Goal: Information Seeking & Learning: Learn about a topic

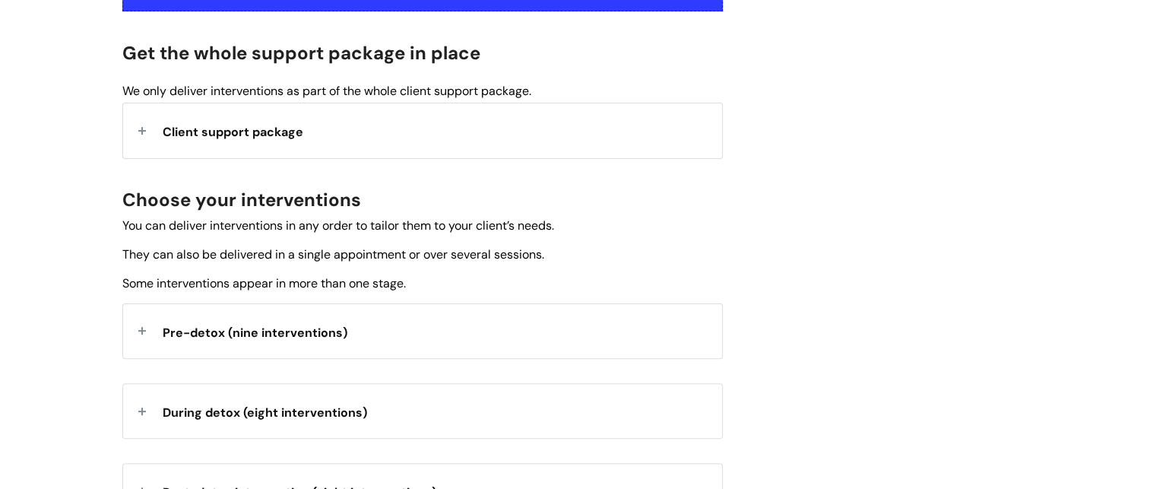
scroll to position [394, 0]
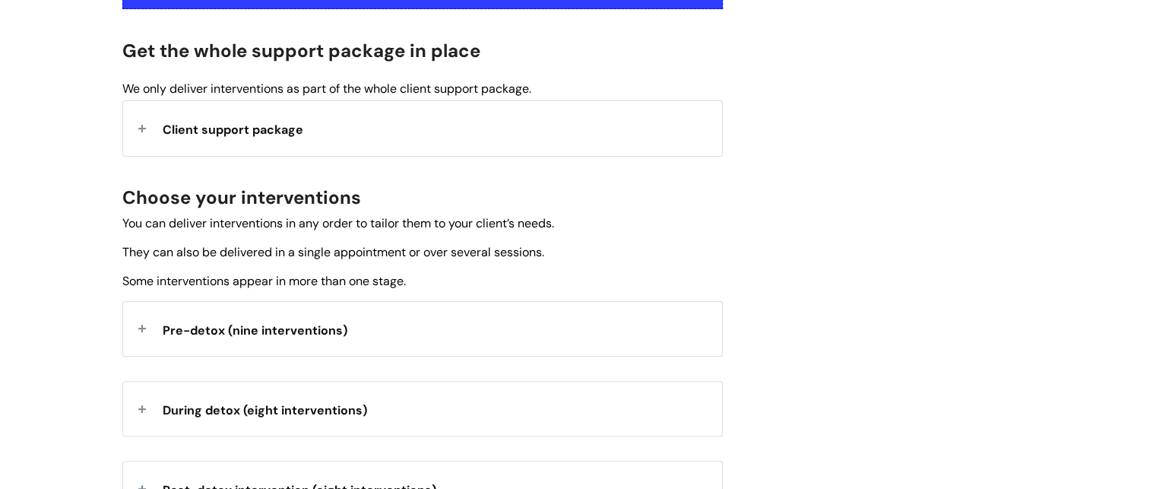
click at [227, 122] on span "Client support package" at bounding box center [233, 130] width 141 height 16
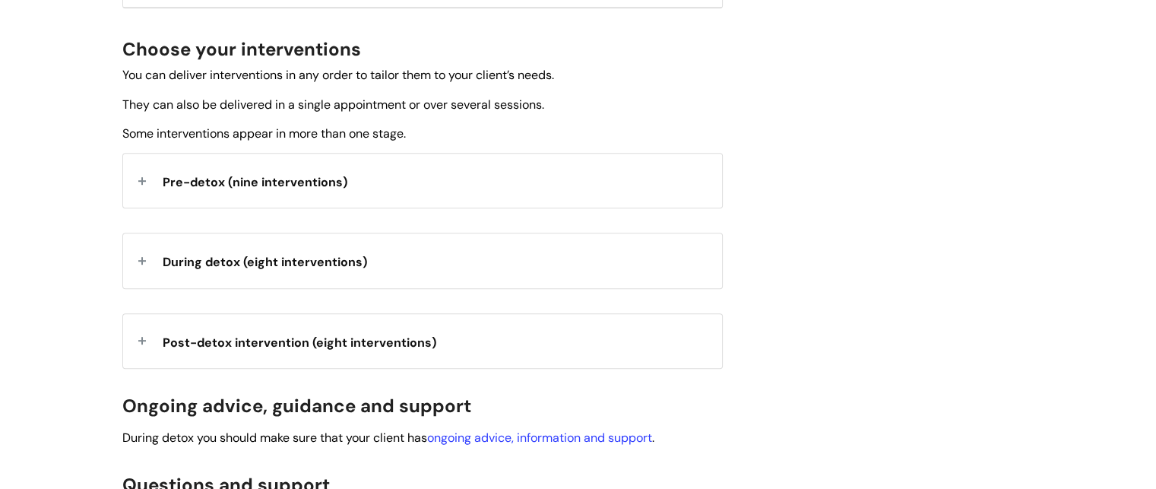
scroll to position [795, 0]
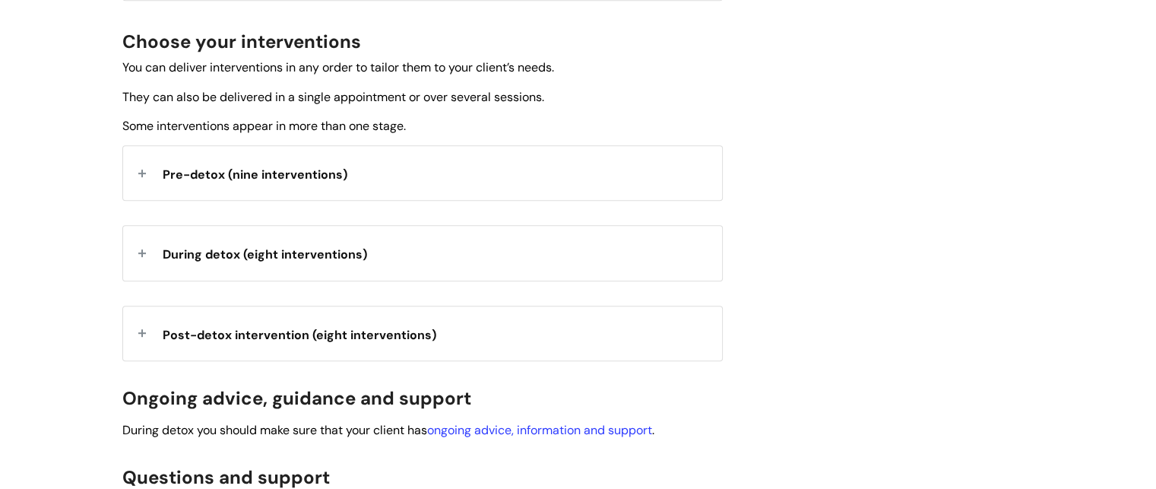
click at [279, 182] on strong "Pre-detox (nine interventions)" at bounding box center [255, 172] width 185 height 23
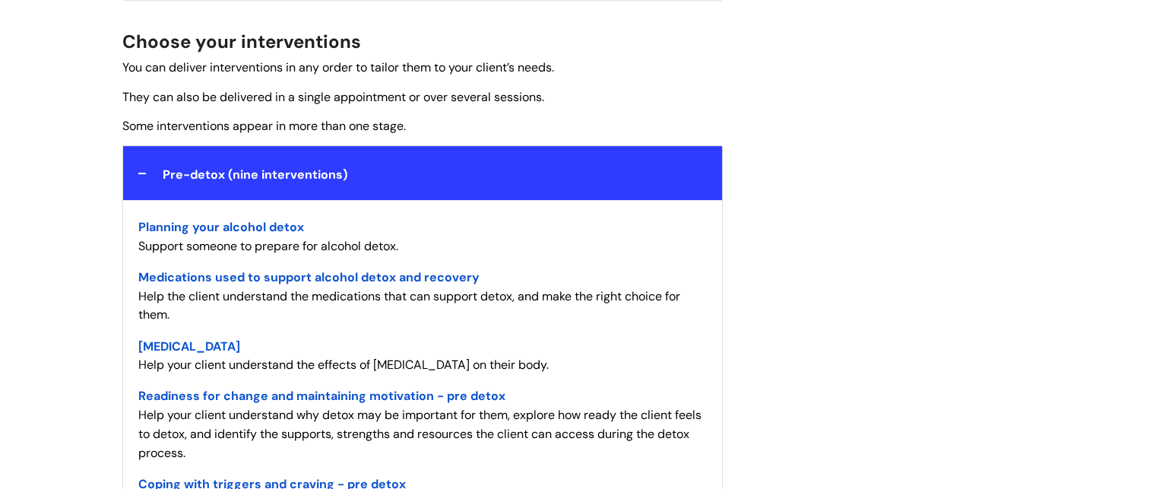
click at [660, 212] on div "Planning your alcohol detox - Support someone to prepare for alcohol detox. Med…" at bounding box center [422, 497] width 599 height 594
click at [297, 233] on span "Planning your alcohol detox" at bounding box center [221, 227] width 166 height 16
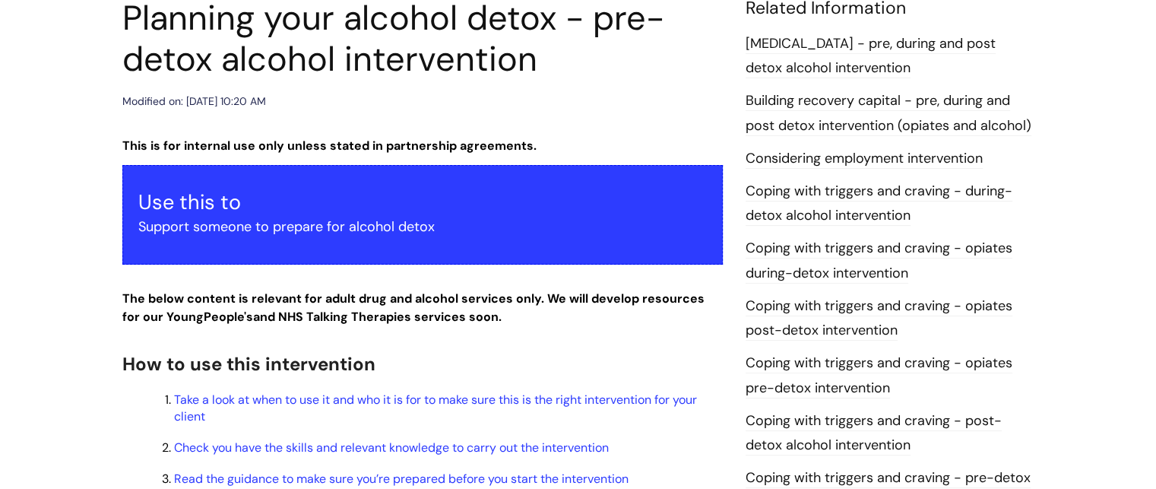
scroll to position [234, 0]
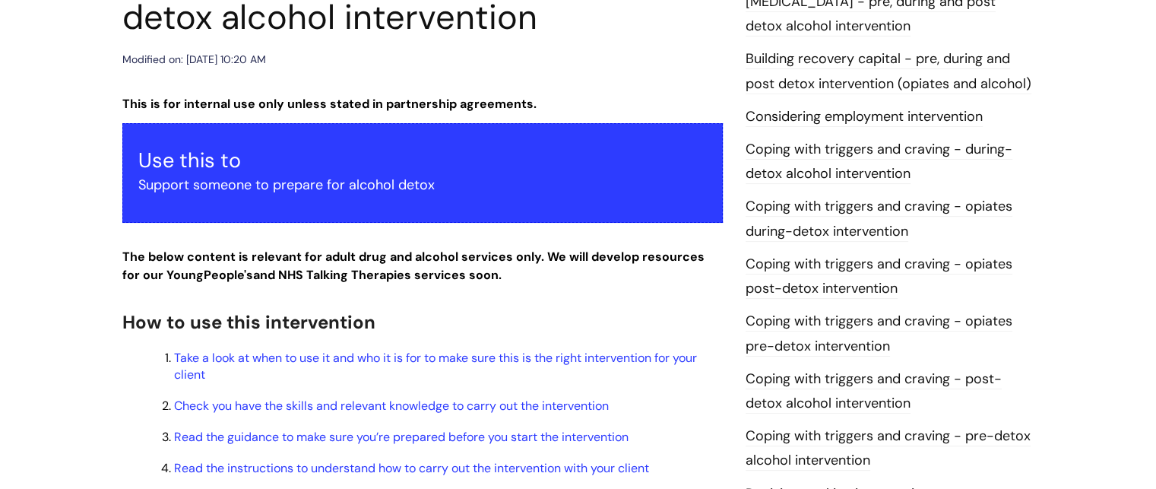
click at [322, 176] on p "Support someone to prepare for alcohol detox" at bounding box center [422, 185] width 568 height 24
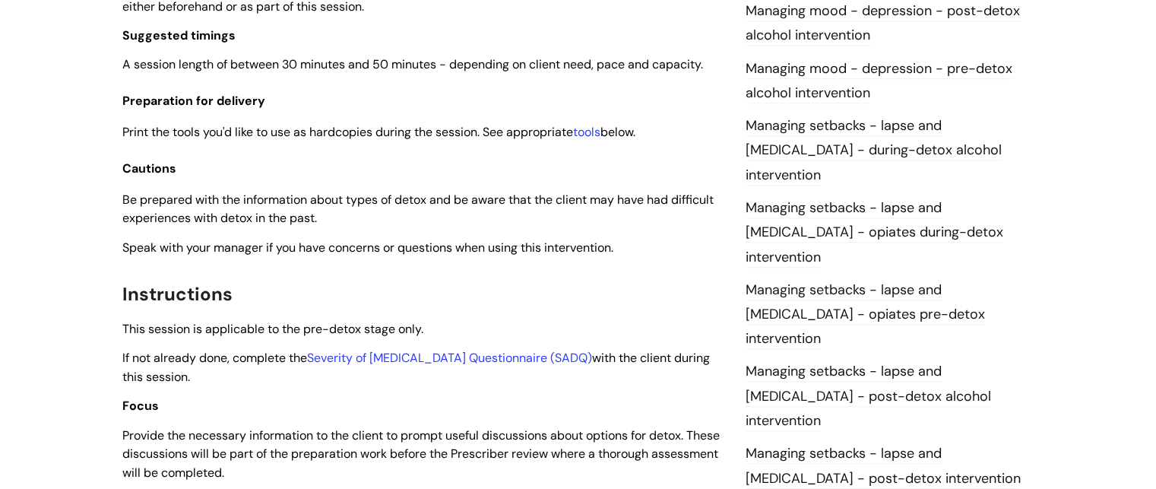
scroll to position [1217, 0]
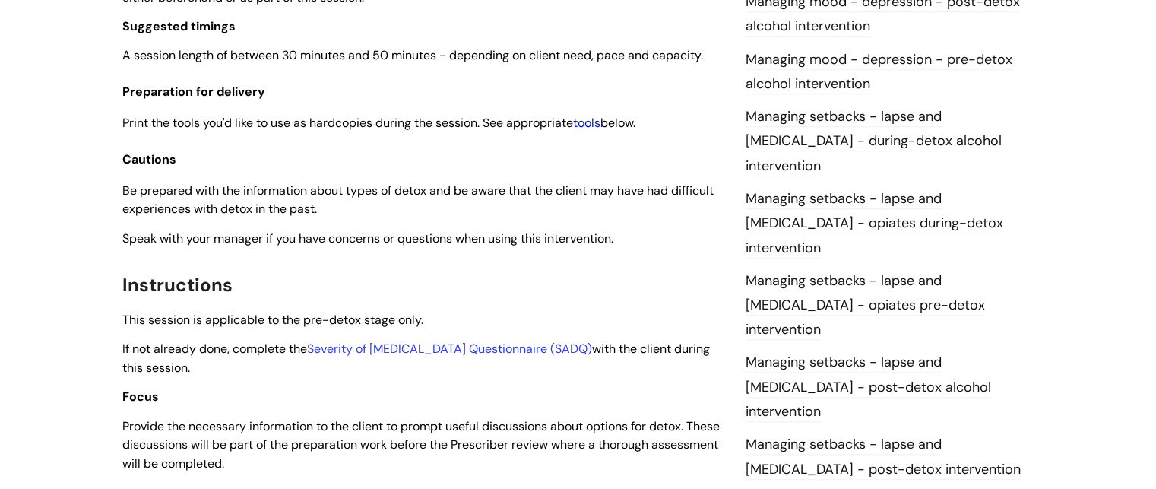
click at [597, 121] on link "tools" at bounding box center [586, 123] width 27 height 16
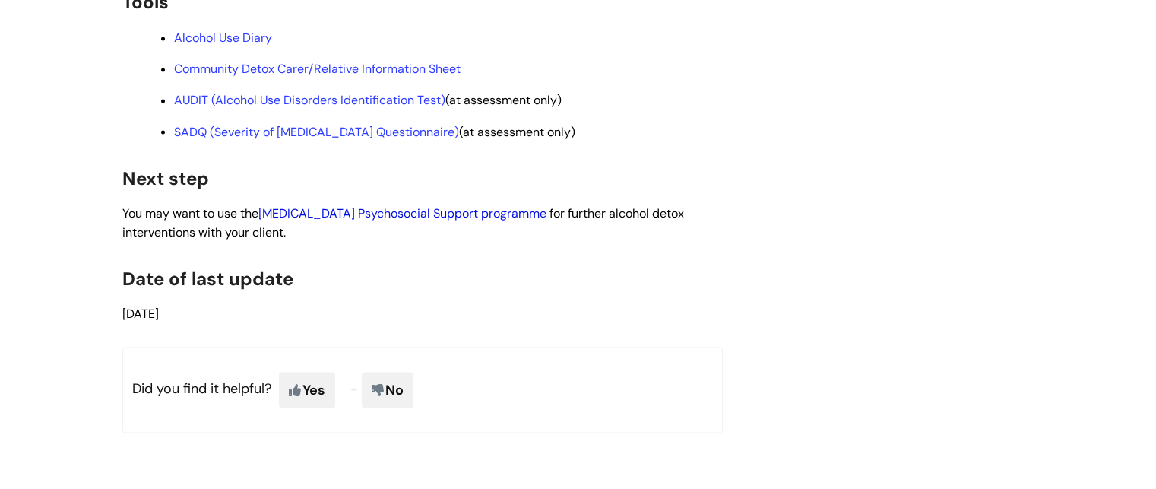
click at [499, 220] on link "Alcohol Detoxification Psychosocial Support programme" at bounding box center [402, 212] width 288 height 16
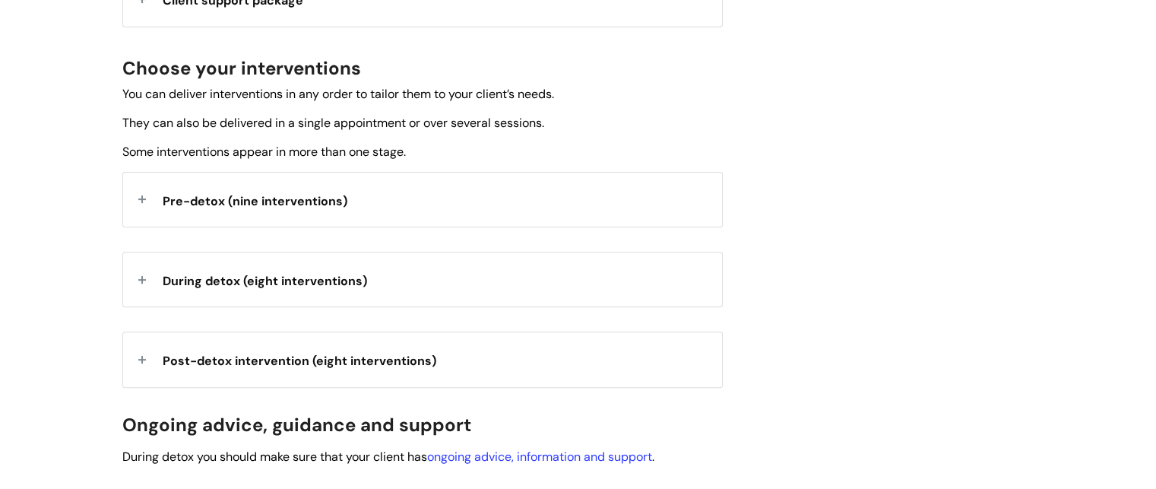
scroll to position [525, 0]
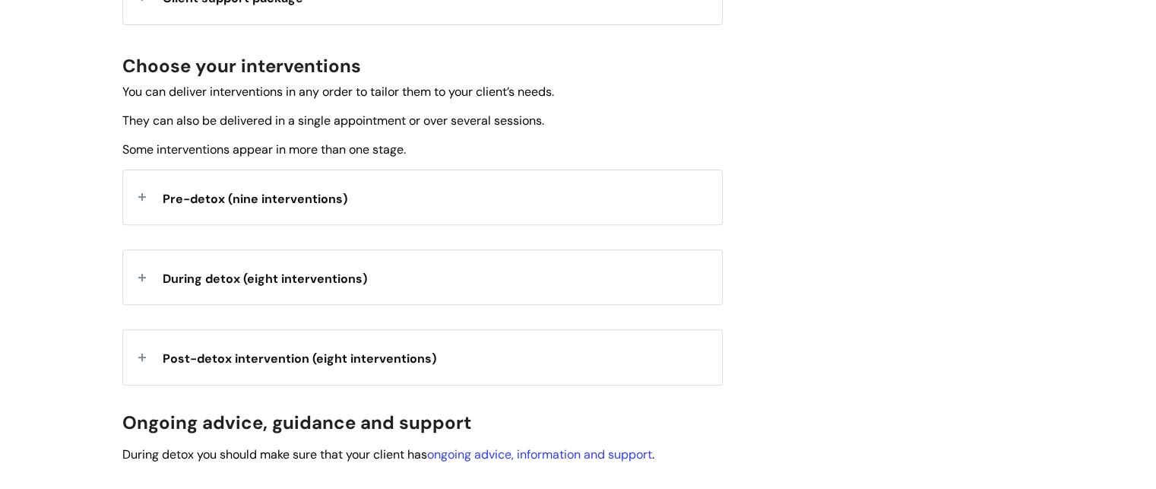
click at [292, 193] on span "Pre-detox (nine interventions)" at bounding box center [255, 199] width 185 height 16
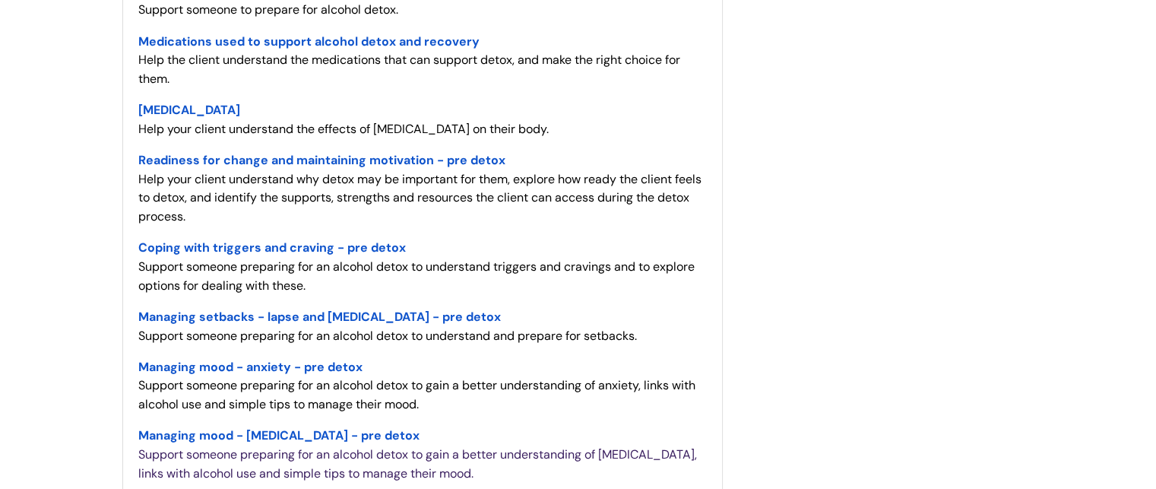
scroll to position [787, 0]
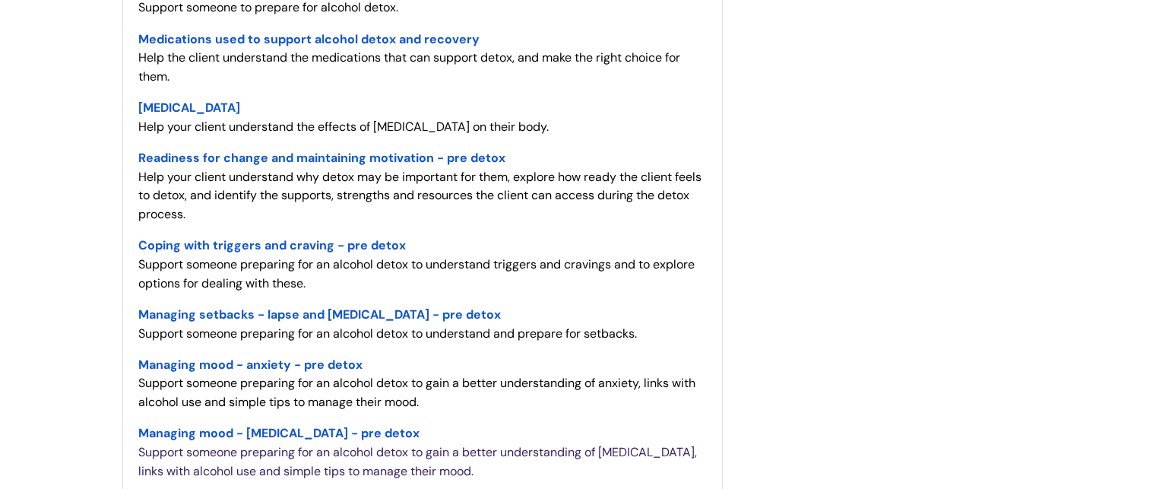
click at [339, 157] on span "Readiness for change and maintaining motivation - pre detox" at bounding box center [321, 158] width 367 height 16
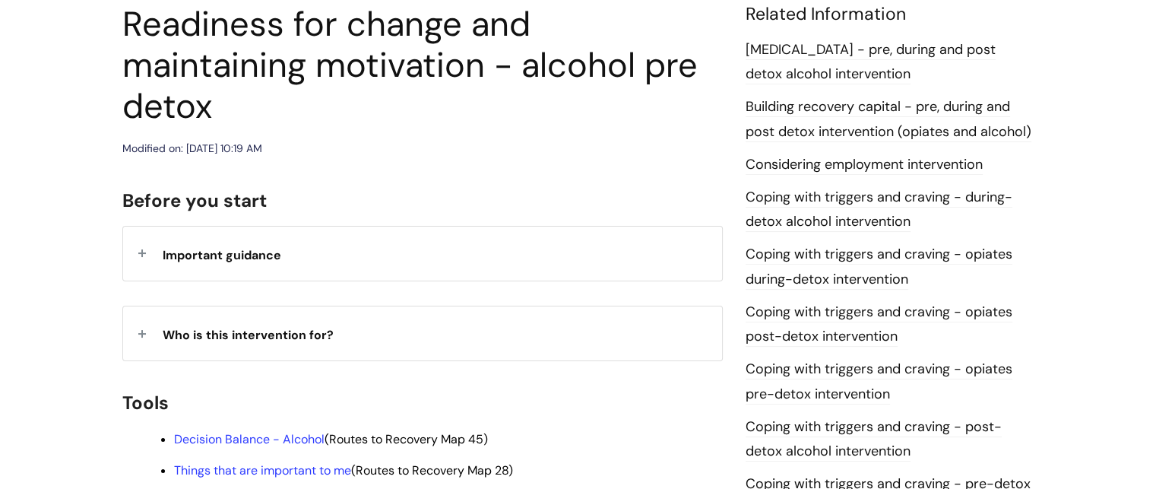
scroll to position [189, 0]
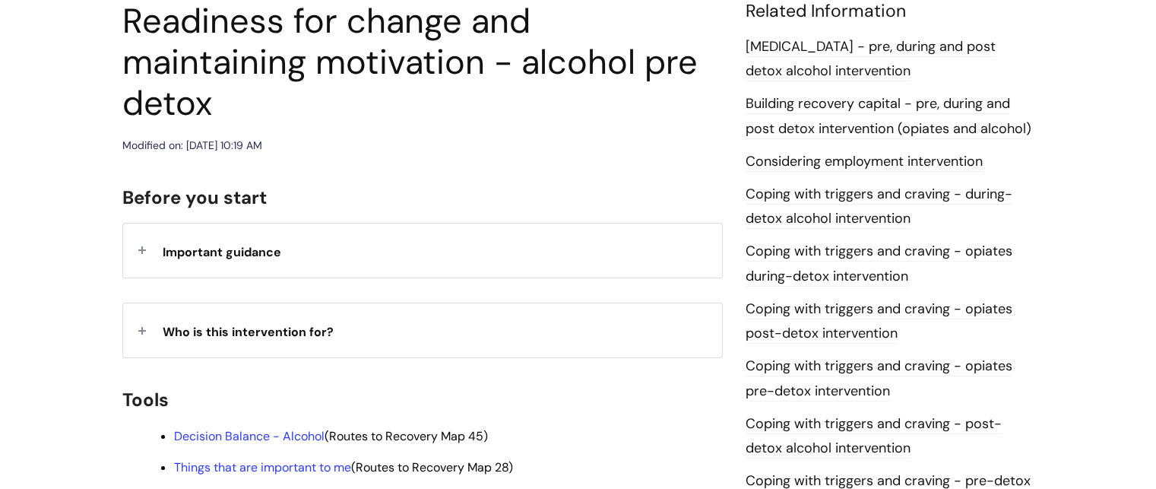
click at [179, 244] on span "Important guidance" at bounding box center [222, 252] width 119 height 16
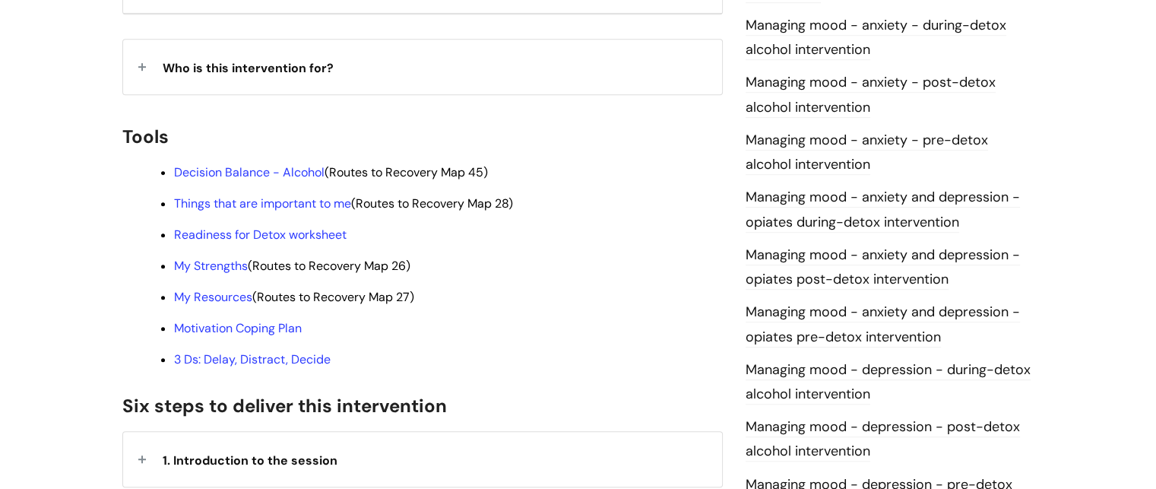
scroll to position [799, 0]
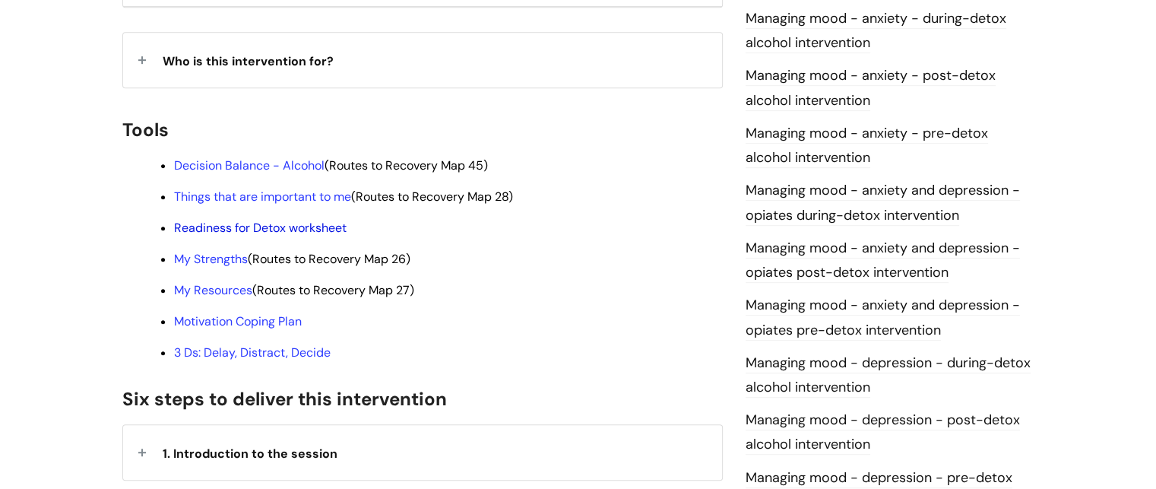
click at [295, 220] on link "Readiness for Detox worksheet" at bounding box center [260, 228] width 173 height 16
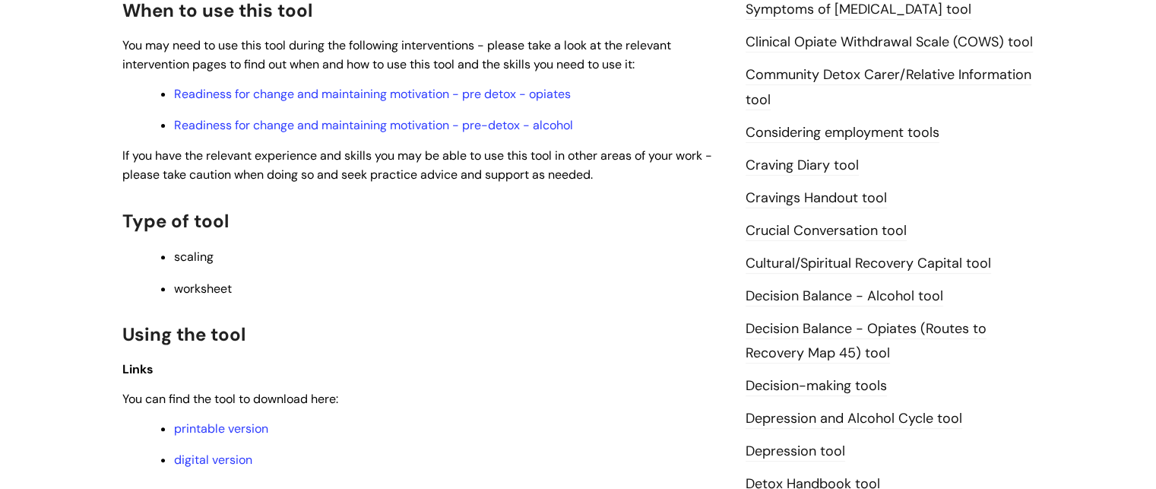
scroll to position [494, 0]
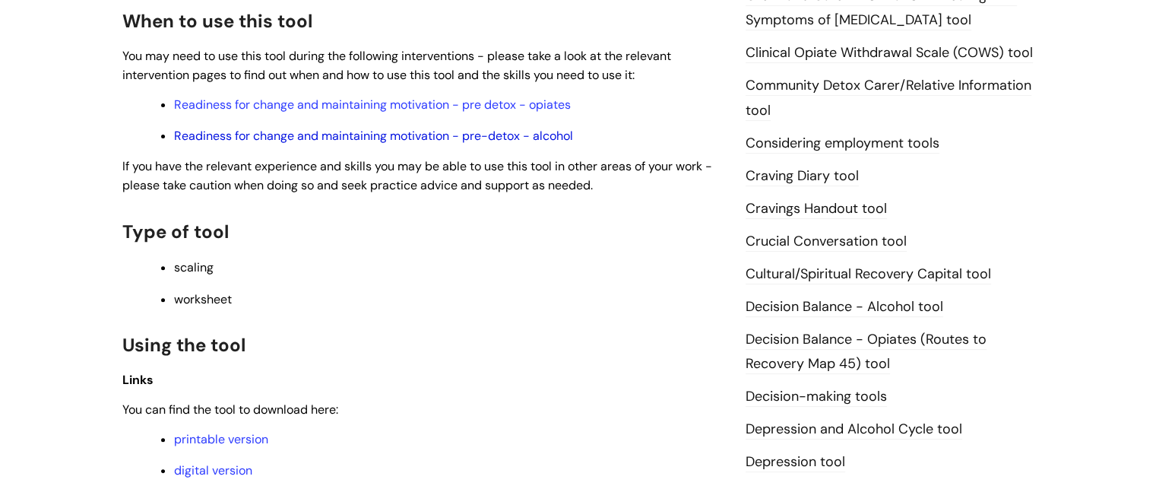
click at [483, 141] on link "Readiness for change and maintaining motivation - pre-detox - alcohol" at bounding box center [373, 136] width 399 height 16
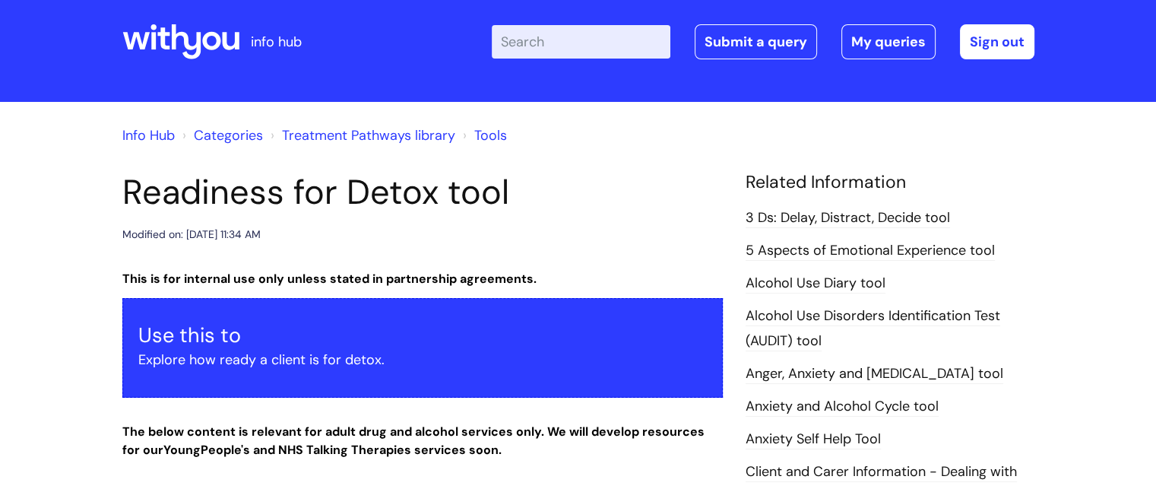
scroll to position [12, 0]
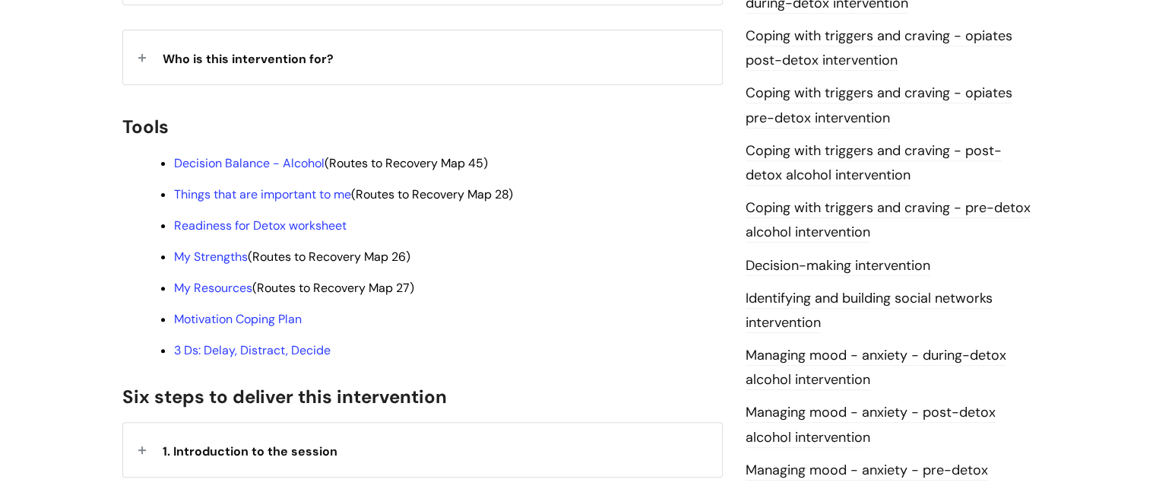
scroll to position [467, 0]
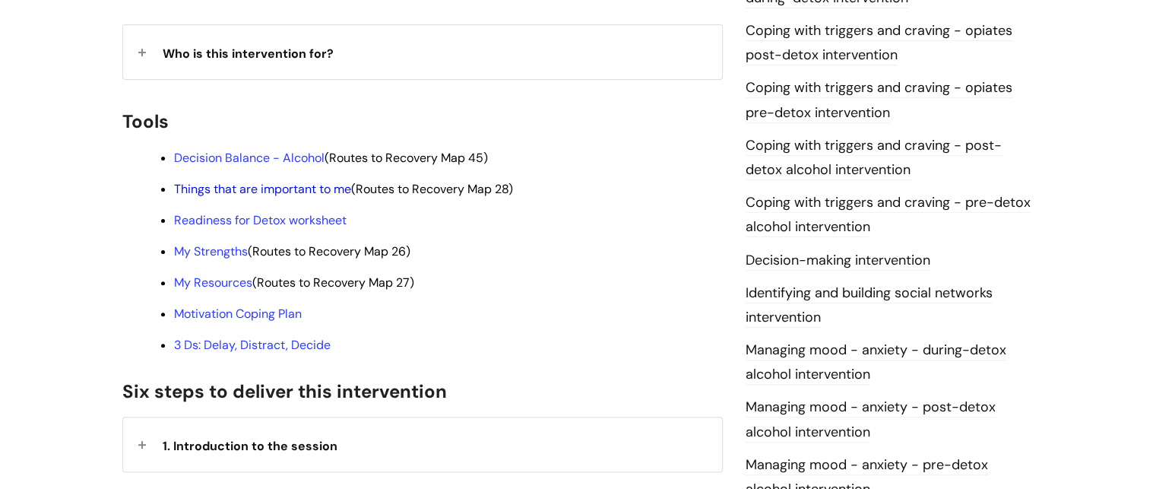
click at [239, 181] on link "Things that are important to me" at bounding box center [262, 189] width 177 height 16
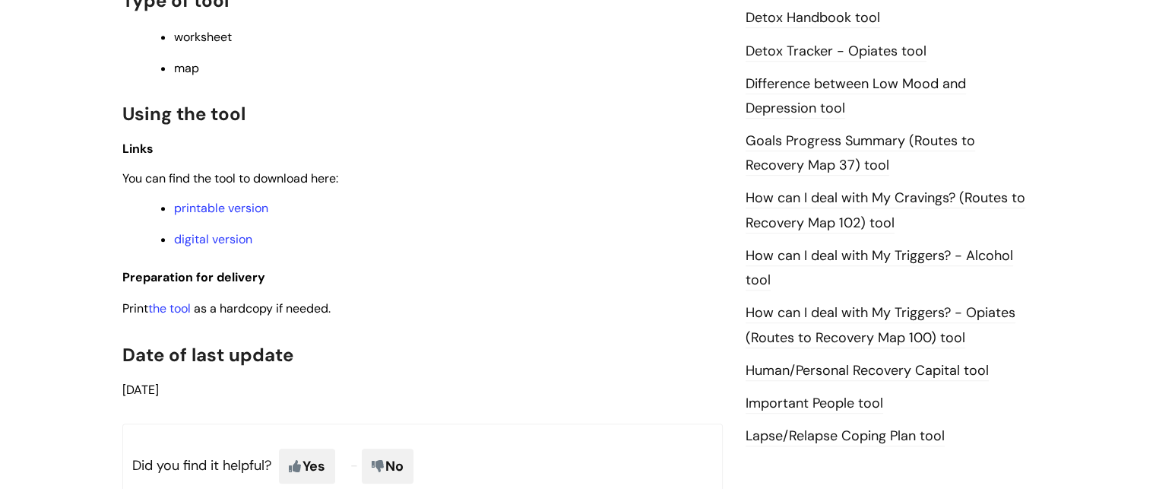
scroll to position [975, 0]
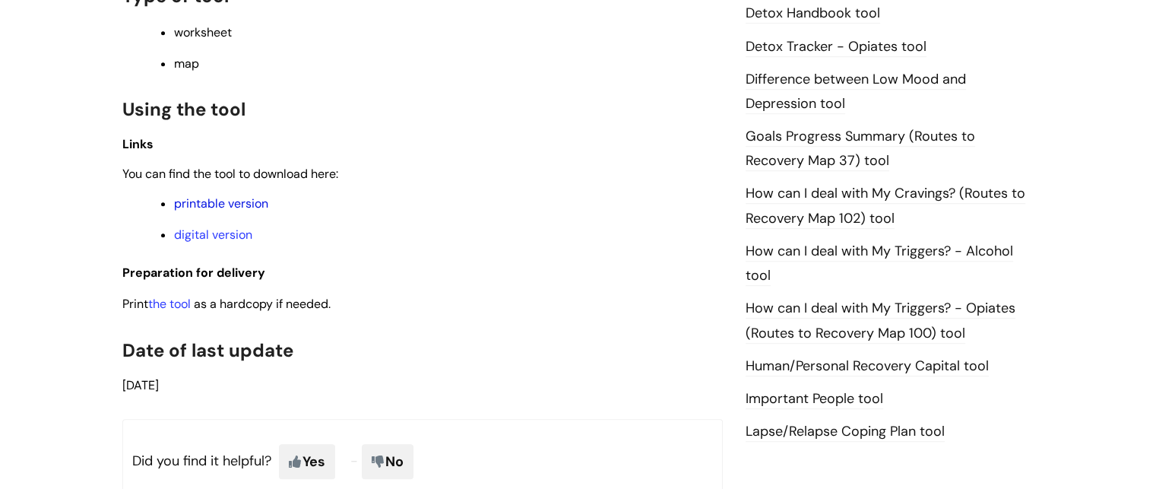
click at [198, 211] on link "printable version" at bounding box center [221, 203] width 94 height 16
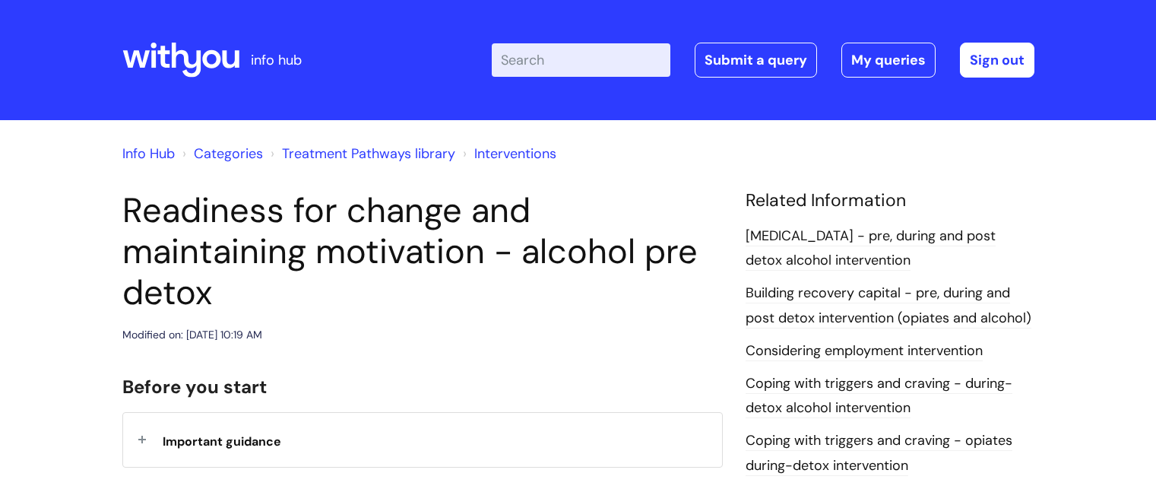
scroll to position [799, 0]
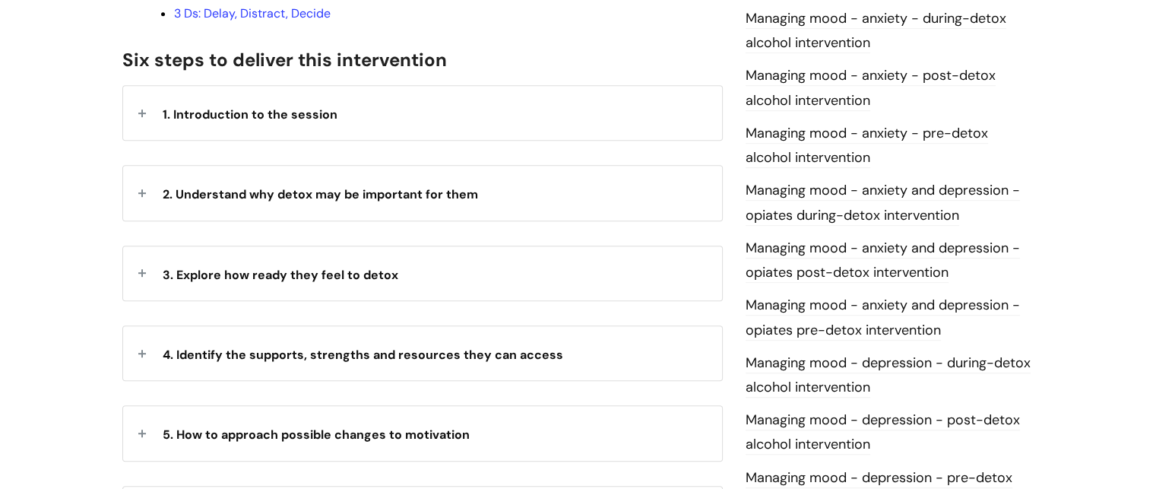
click at [392, 171] on div "2. Understand why detox may be important for them" at bounding box center [422, 193] width 599 height 54
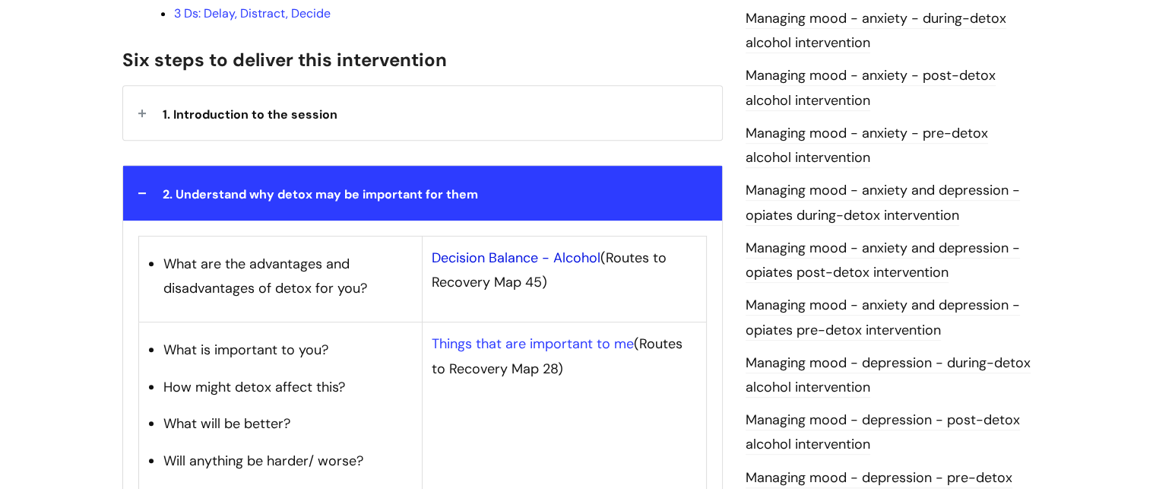
click at [496, 249] on link "Decision Balance - Alcohol" at bounding box center [516, 258] width 169 height 18
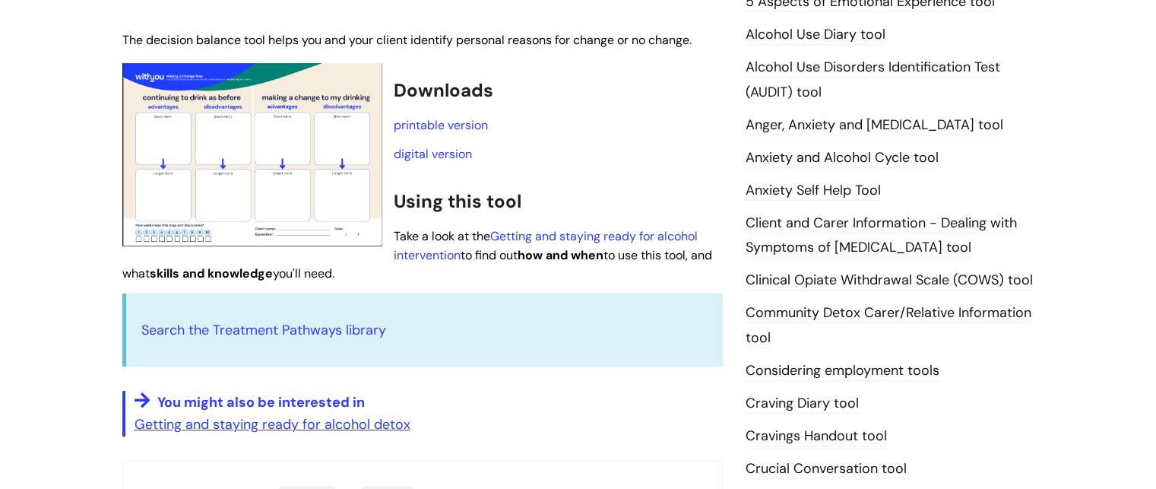
scroll to position [269, 0]
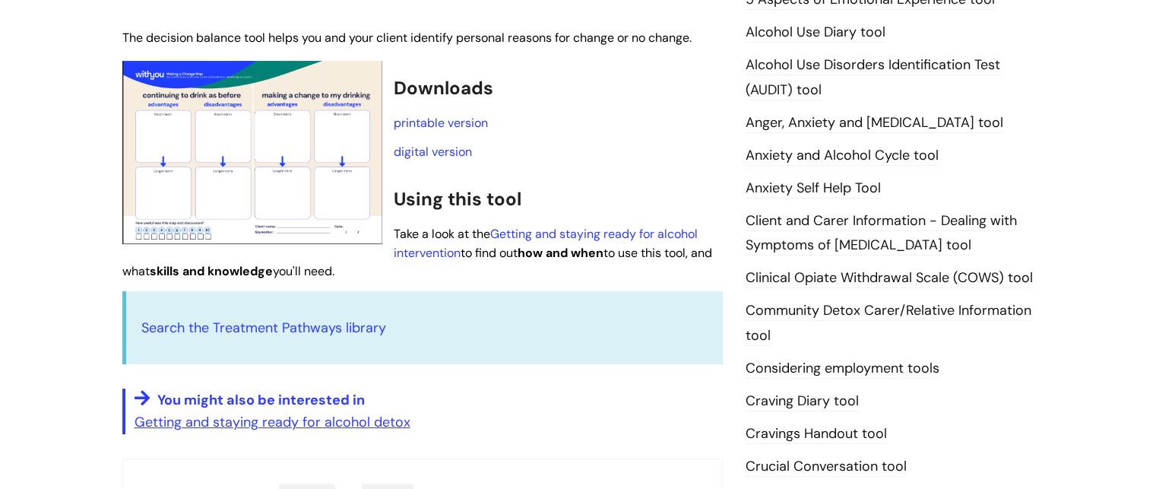
click at [264, 142] on img at bounding box center [252, 152] width 260 height 183
click at [433, 125] on link "printable version" at bounding box center [441, 123] width 94 height 16
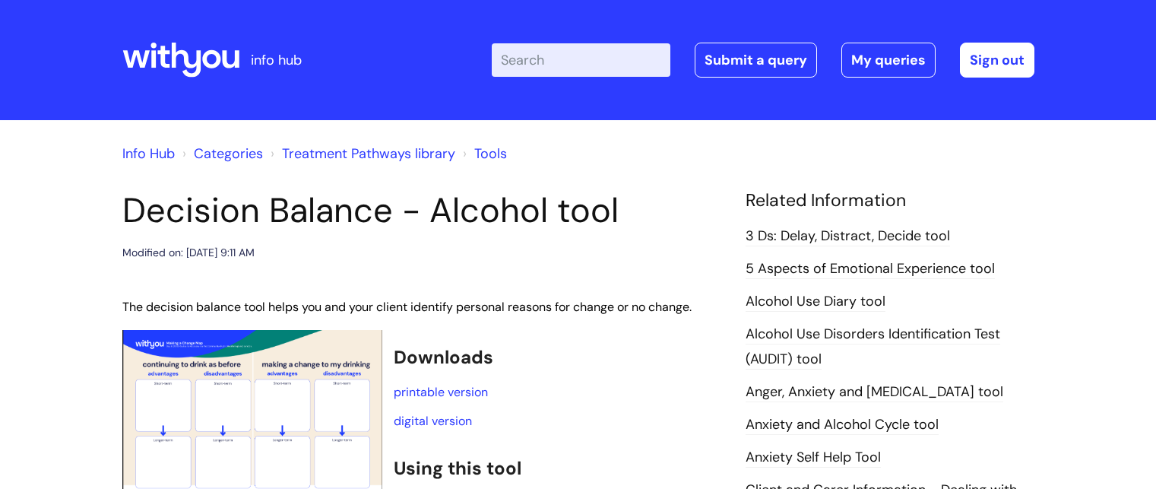
scroll to position [269, 0]
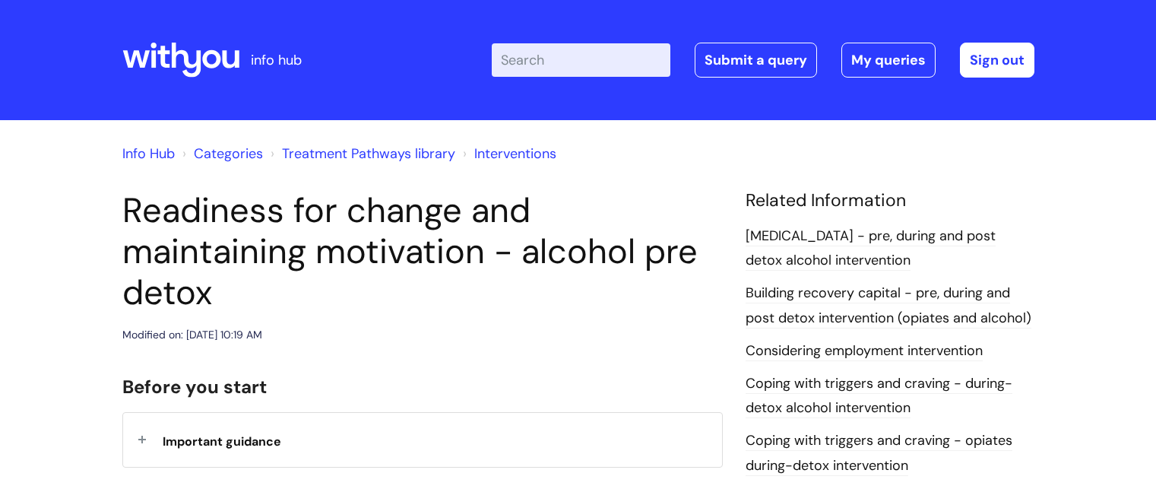
scroll to position [799, 0]
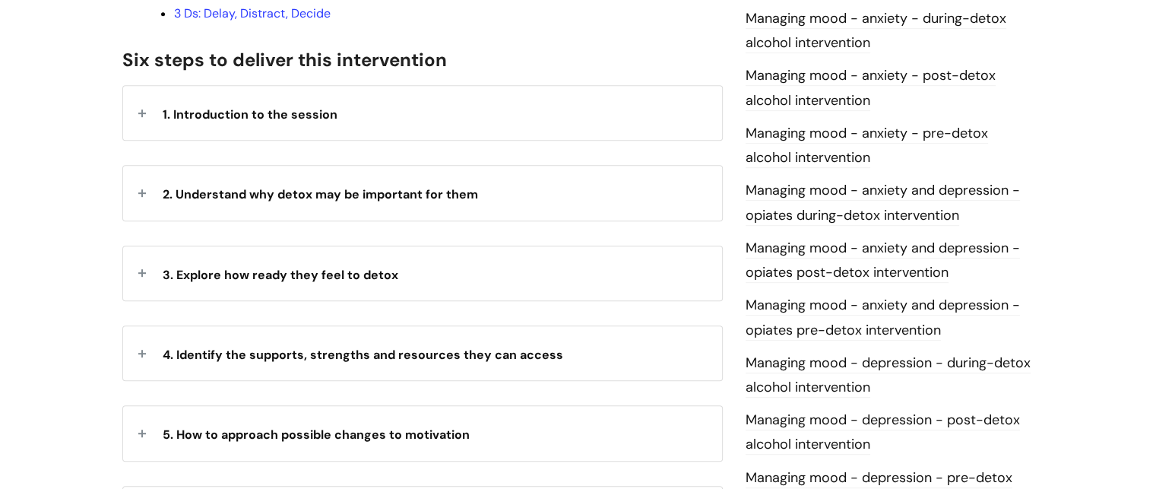
click at [348, 186] on span "2. Understand why detox may be important for them" at bounding box center [320, 194] width 315 height 16
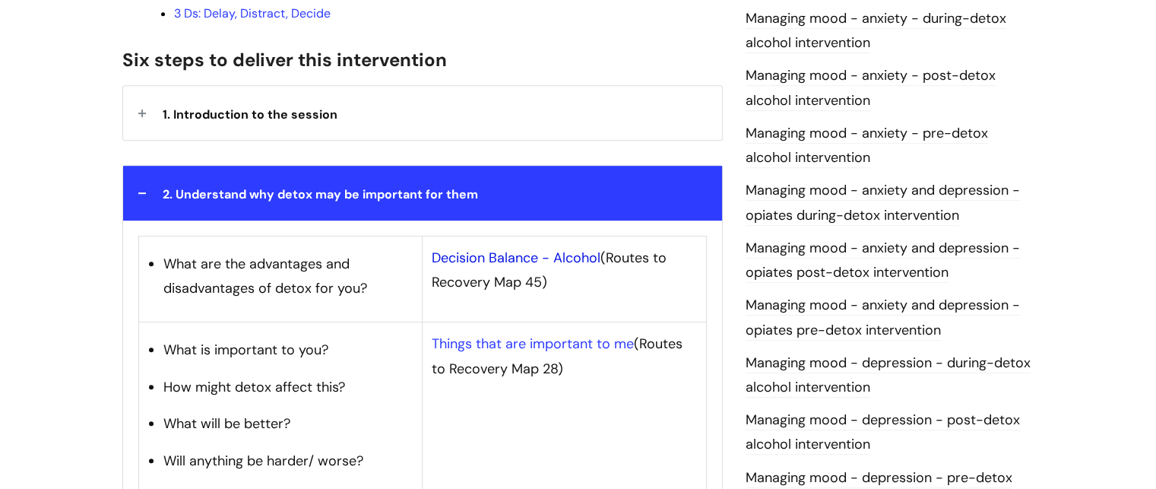
click at [497, 249] on link "Decision Balance - Alcohol" at bounding box center [516, 258] width 169 height 18
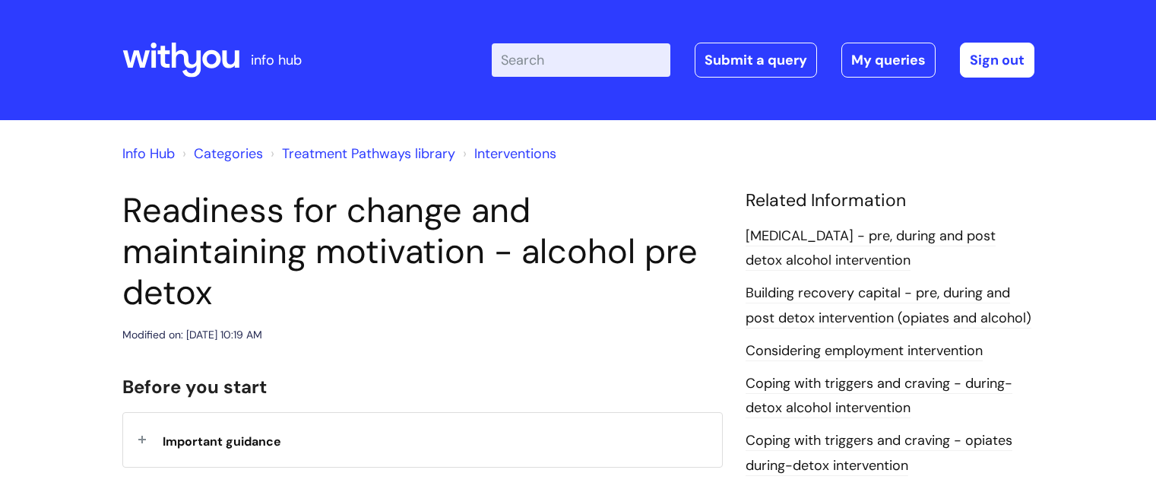
scroll to position [799, 0]
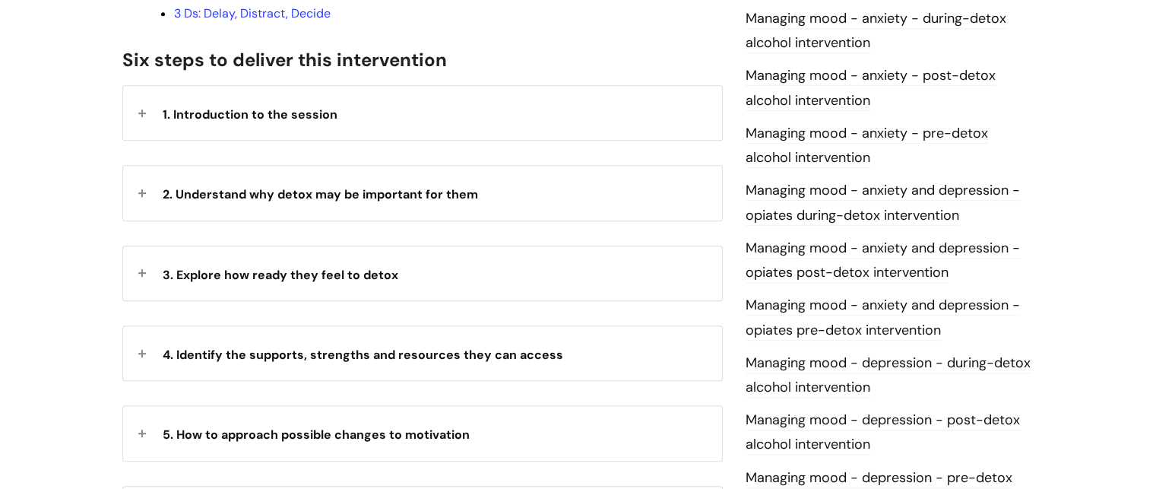
click at [311, 186] on span "2. Understand why detox may be important for them" at bounding box center [320, 194] width 315 height 16
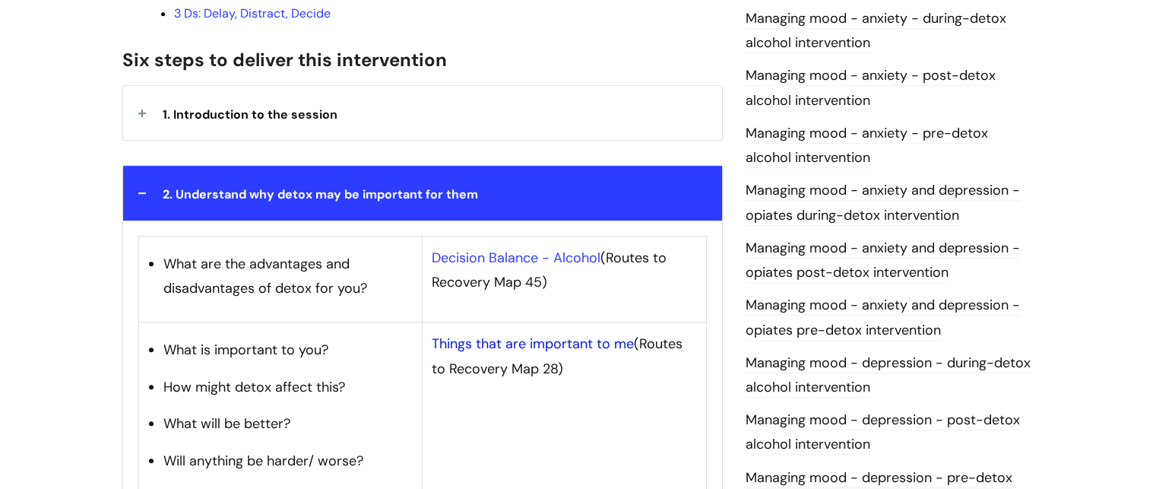
click at [527, 334] on link "Things that are important to me" at bounding box center [533, 343] width 202 height 18
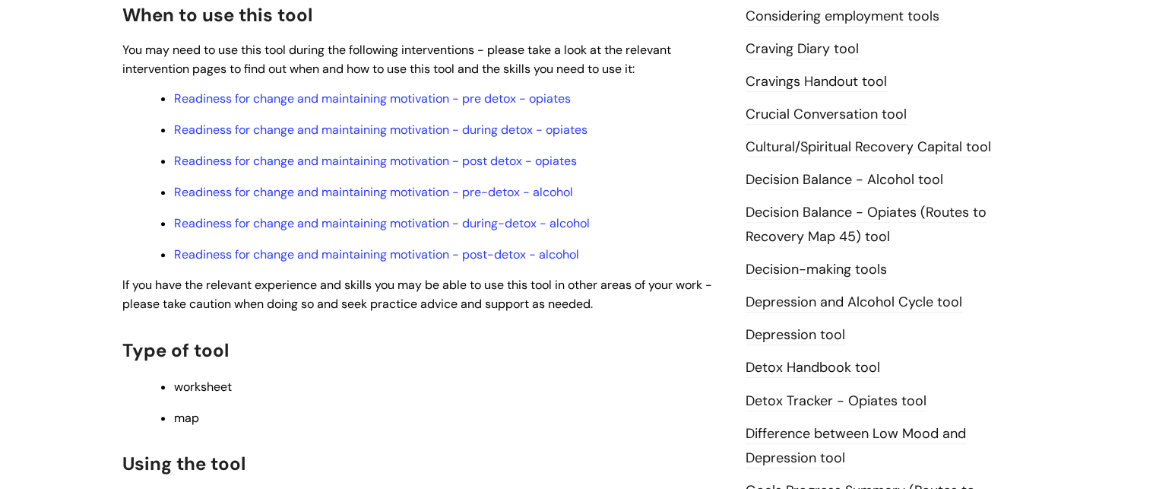
scroll to position [630, 0]
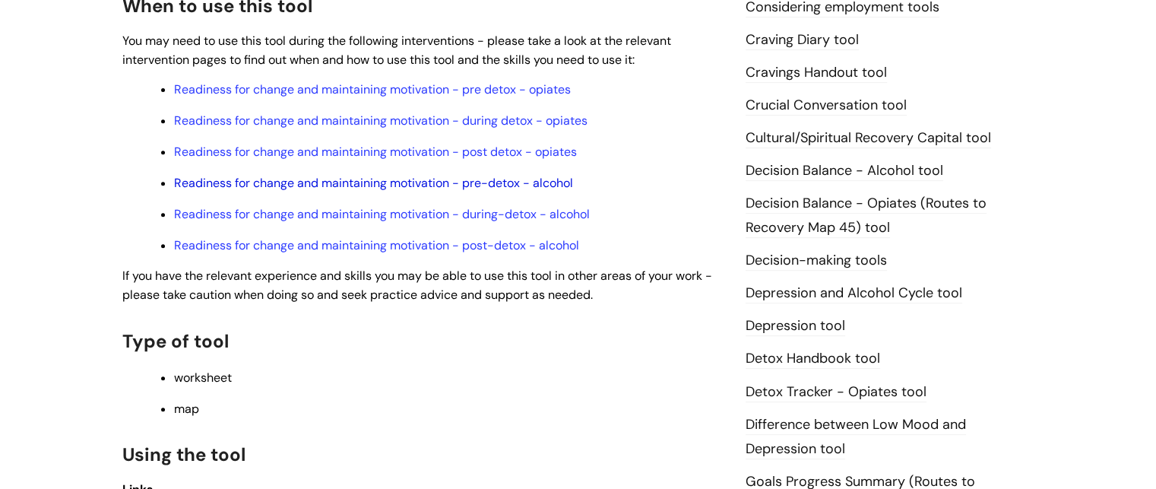
click at [437, 190] on link "Readiness for change and maintaining motivation - pre-detox - alcohol" at bounding box center [373, 183] width 399 height 16
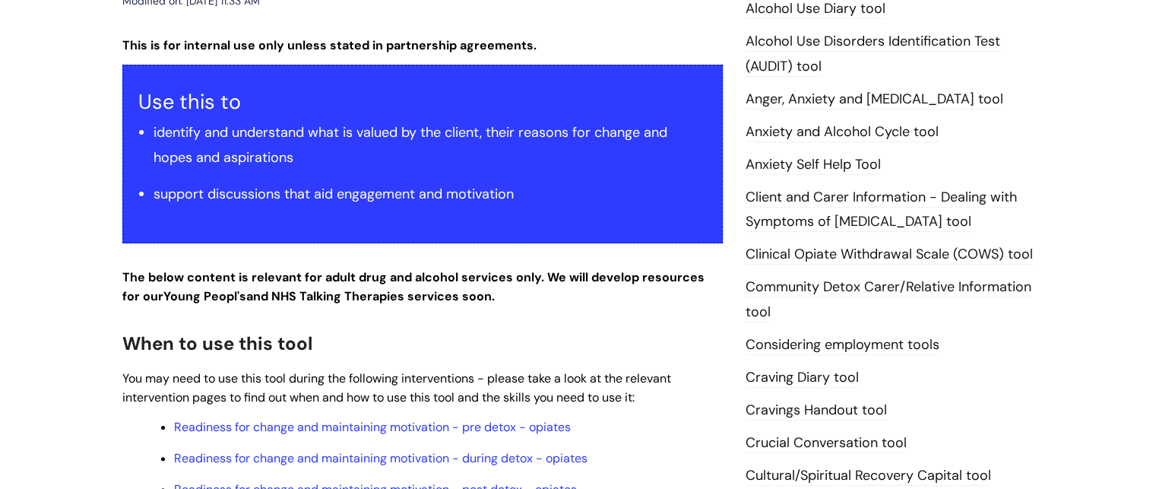
scroll to position [277, 0]
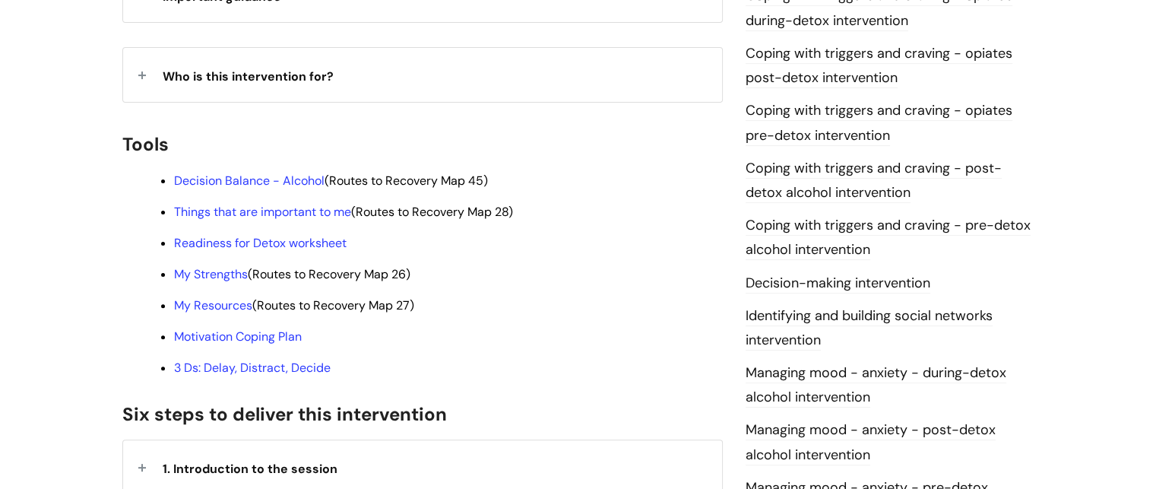
scroll to position [448, 0]
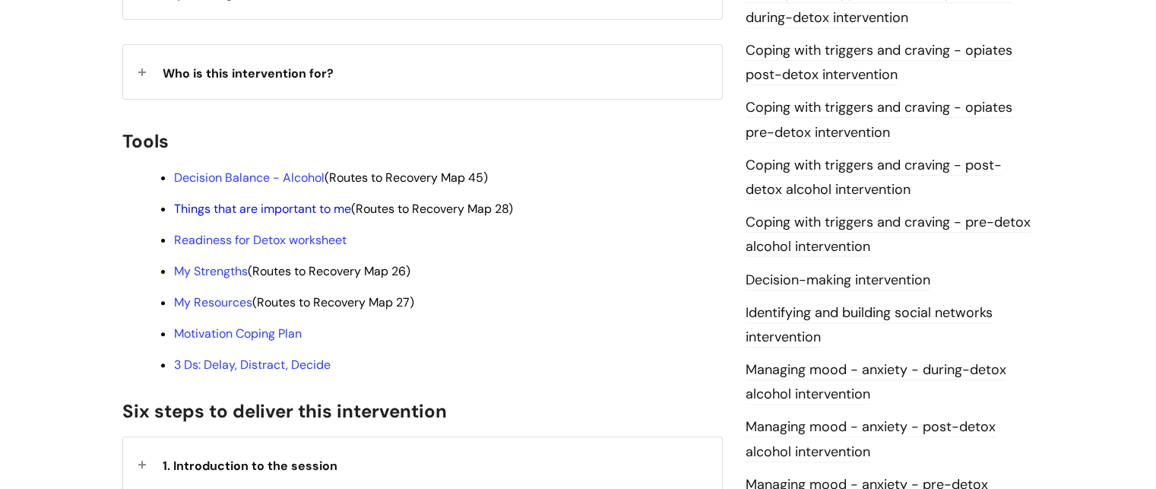
click at [283, 201] on link "Things that are important to me" at bounding box center [262, 209] width 177 height 16
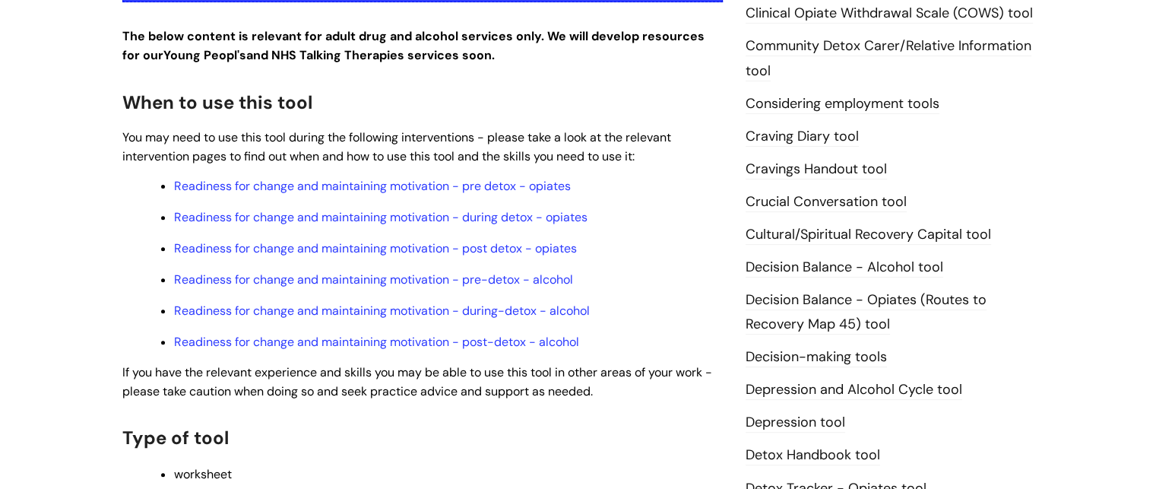
scroll to position [913, 0]
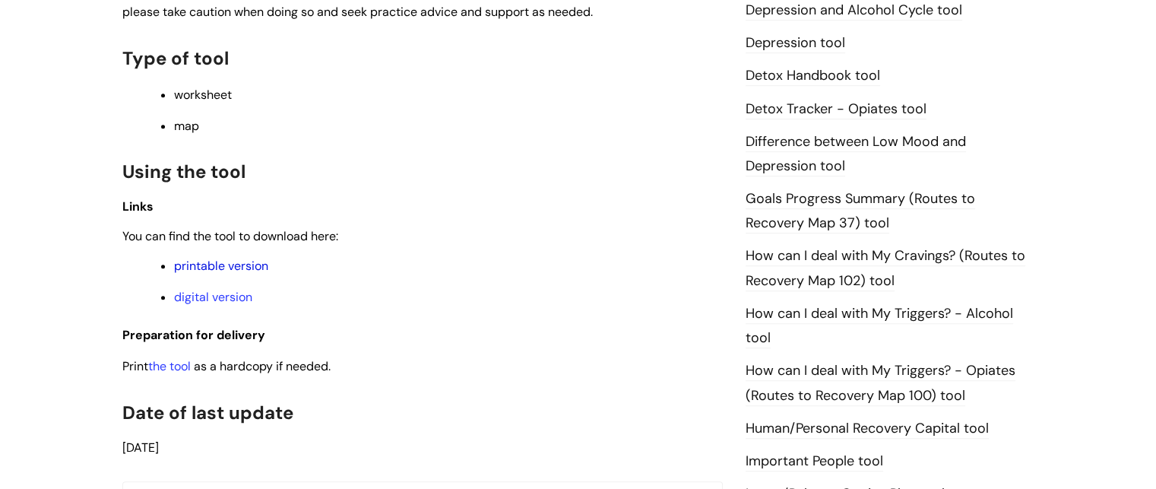
click at [240, 271] on link "printable version" at bounding box center [221, 266] width 94 height 16
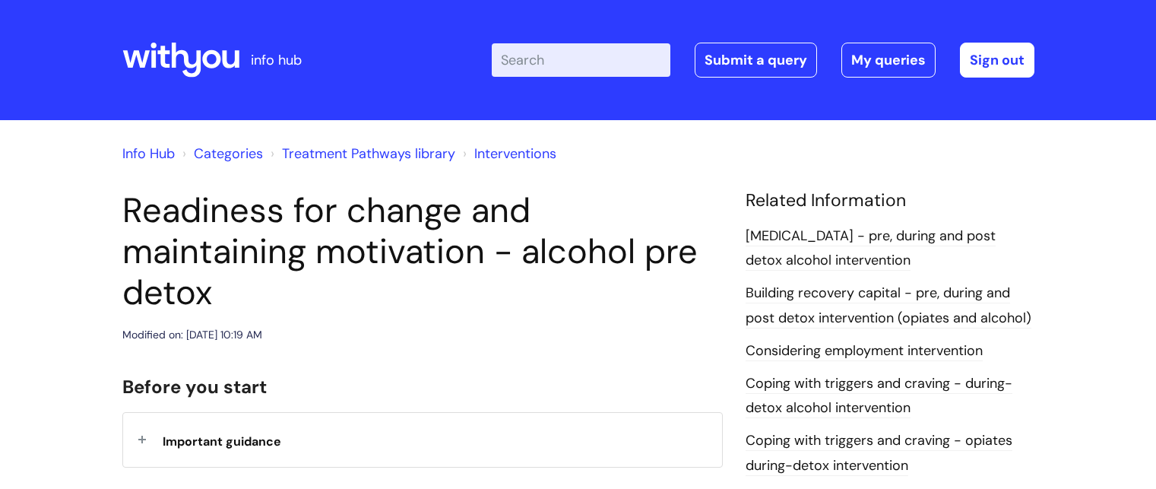
scroll to position [448, 0]
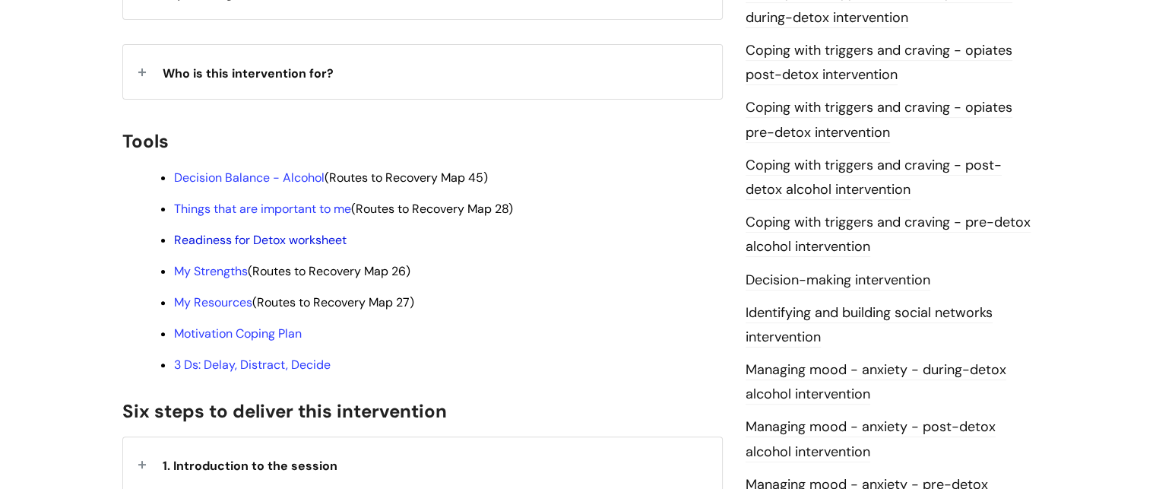
click at [268, 232] on link "Readiness for Detox worksheet" at bounding box center [260, 240] width 173 height 16
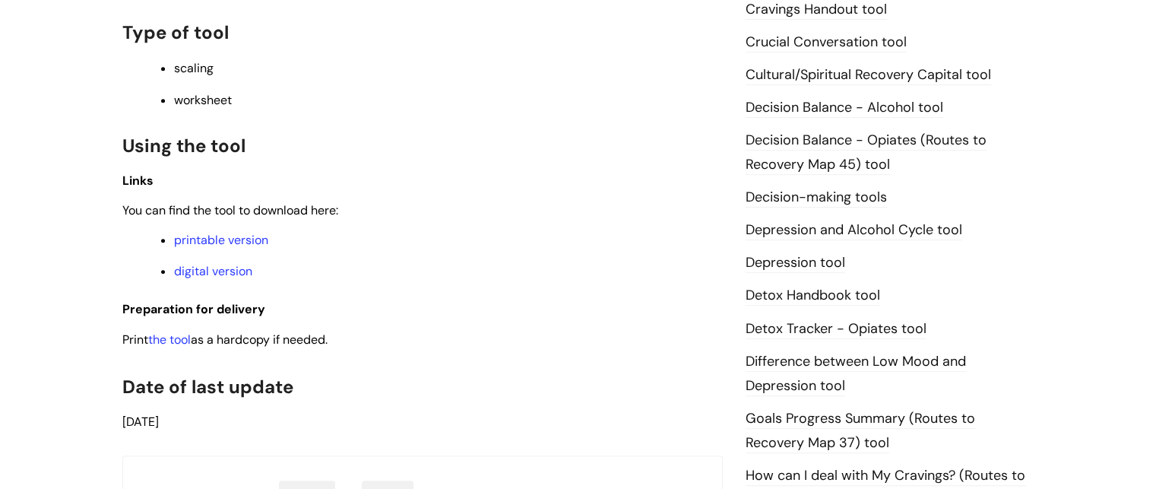
scroll to position [698, 0]
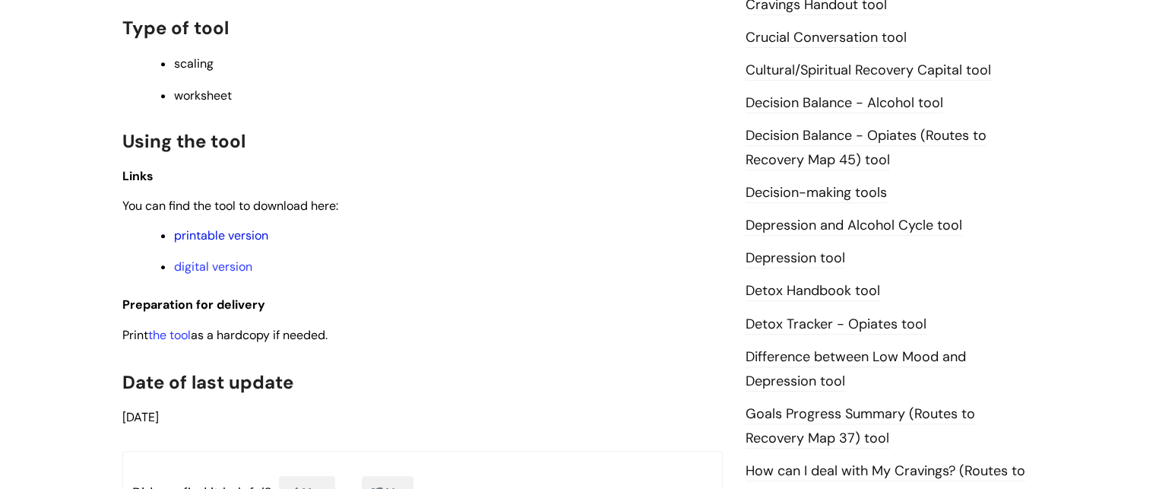
click at [235, 232] on link "printable version" at bounding box center [221, 235] width 94 height 16
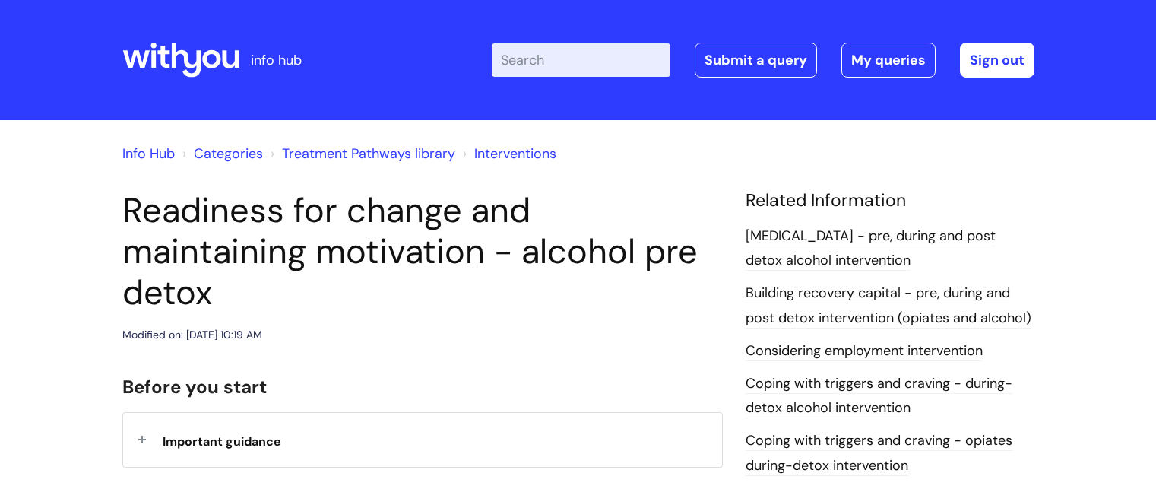
scroll to position [448, 0]
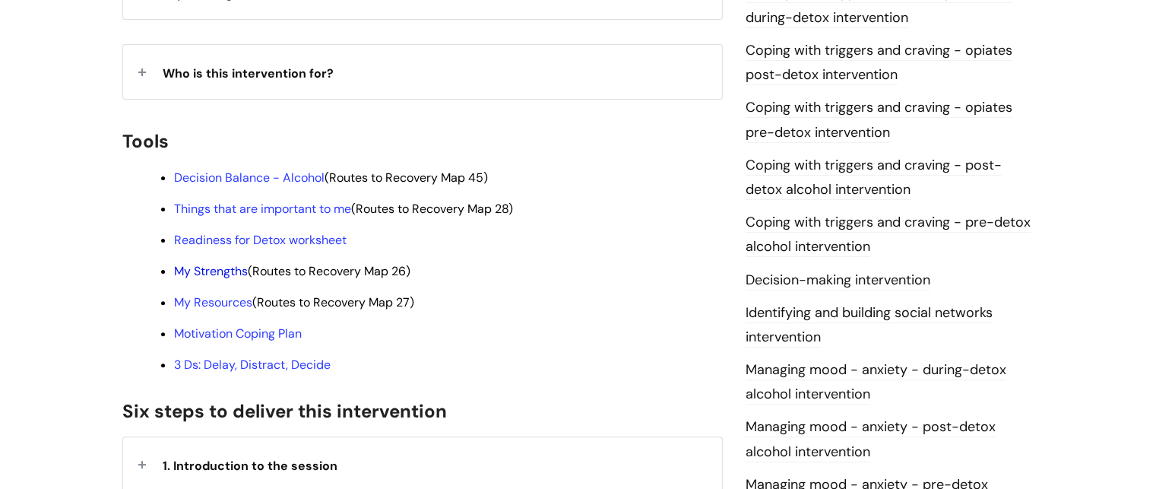
click at [211, 263] on link "My Strengths" at bounding box center [211, 271] width 74 height 16
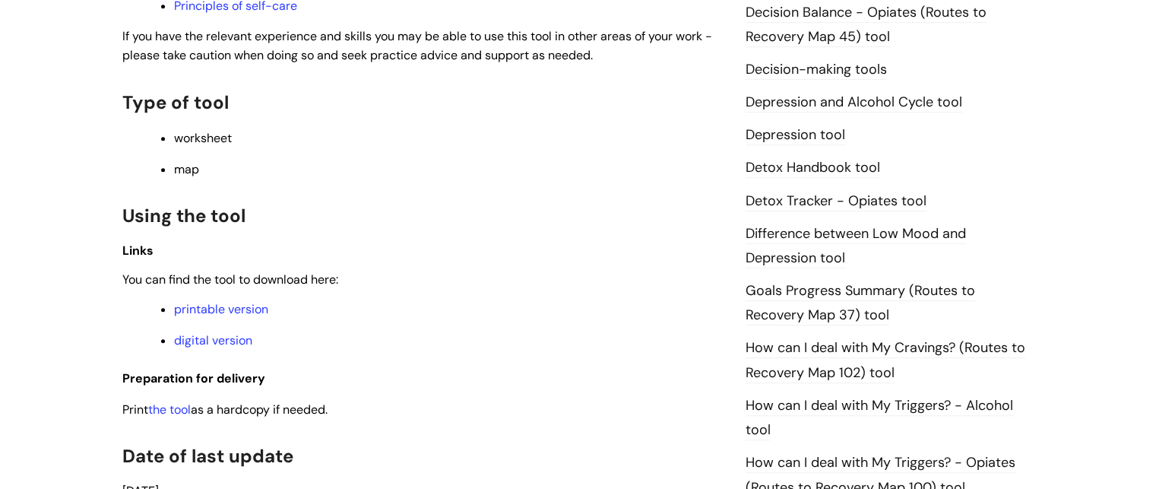
scroll to position [827, 0]
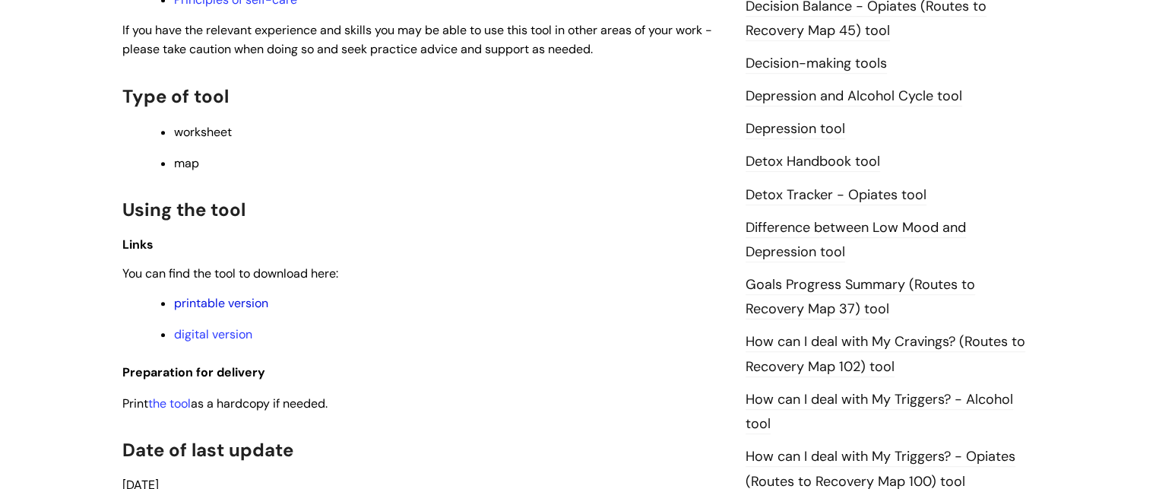
click at [199, 311] on link "printable version" at bounding box center [221, 303] width 94 height 16
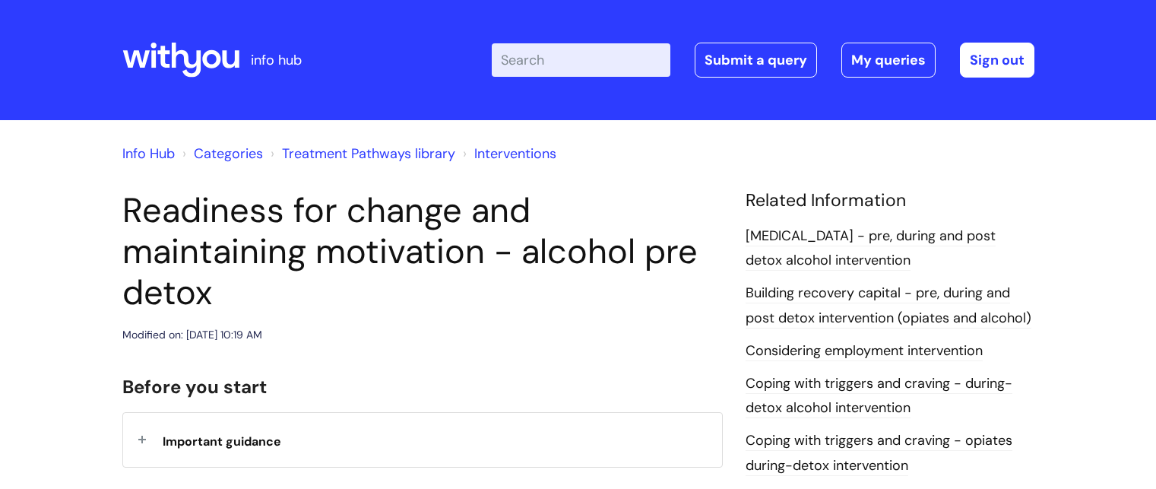
scroll to position [448, 0]
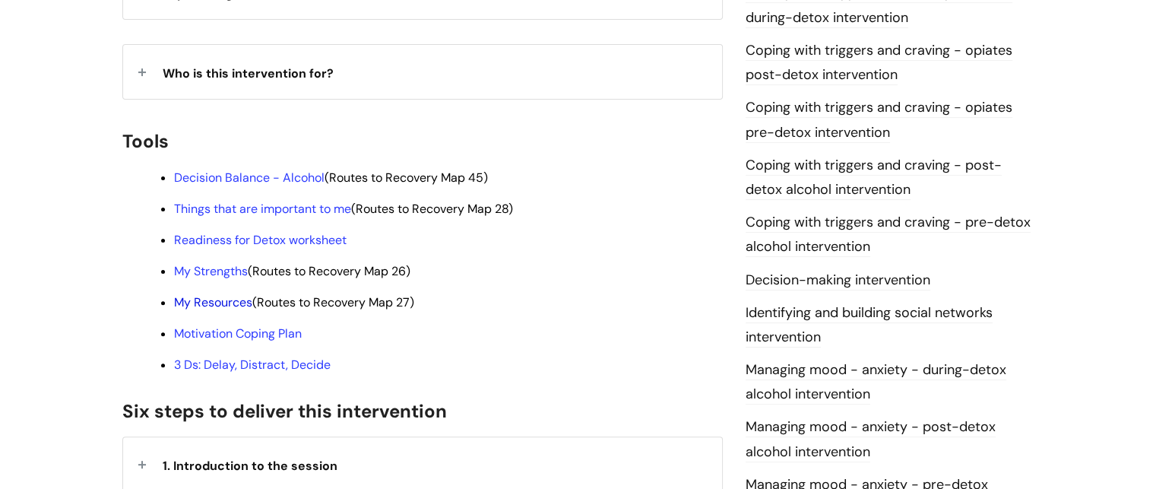
click at [224, 294] on link "My Resources" at bounding box center [213, 302] width 78 height 16
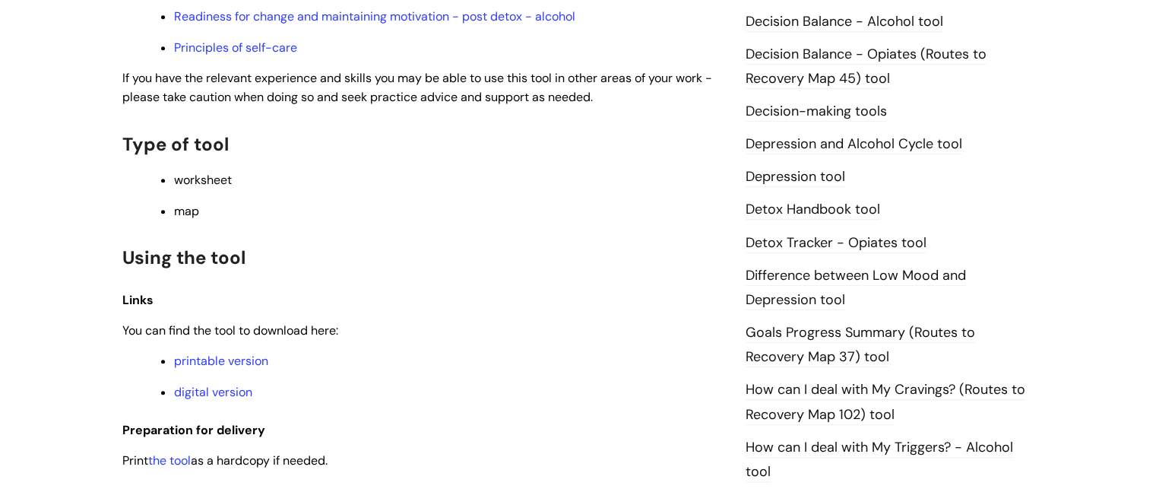
scroll to position [787, 0]
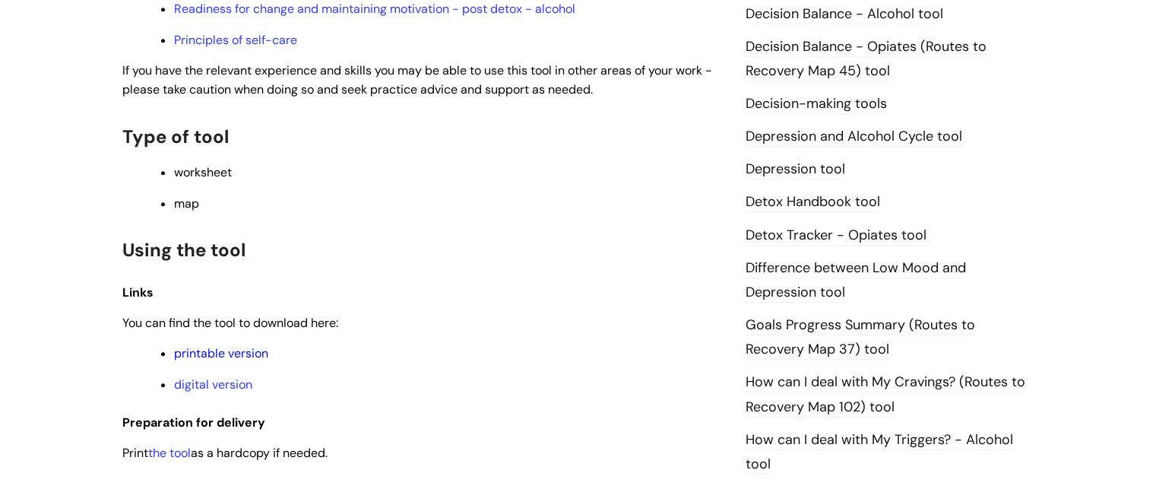
click at [218, 359] on link "printable version" at bounding box center [221, 353] width 94 height 16
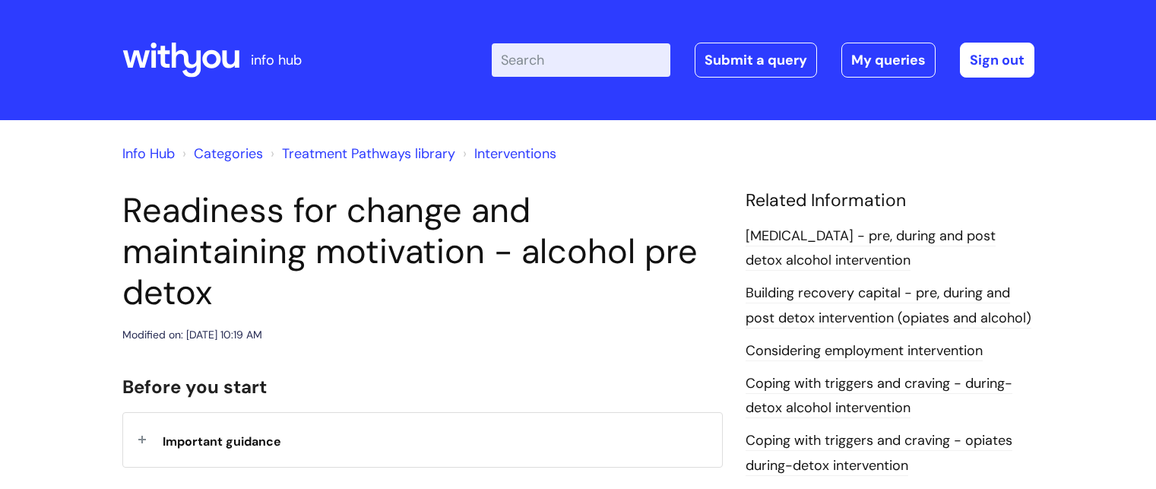
scroll to position [448, 0]
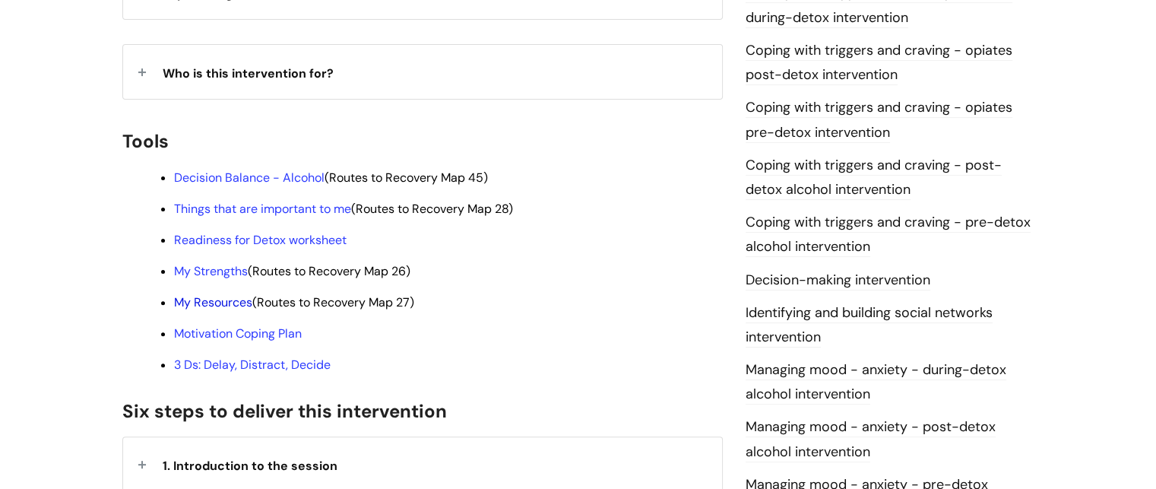
click at [218, 294] on link "My Resources" at bounding box center [213, 302] width 78 height 16
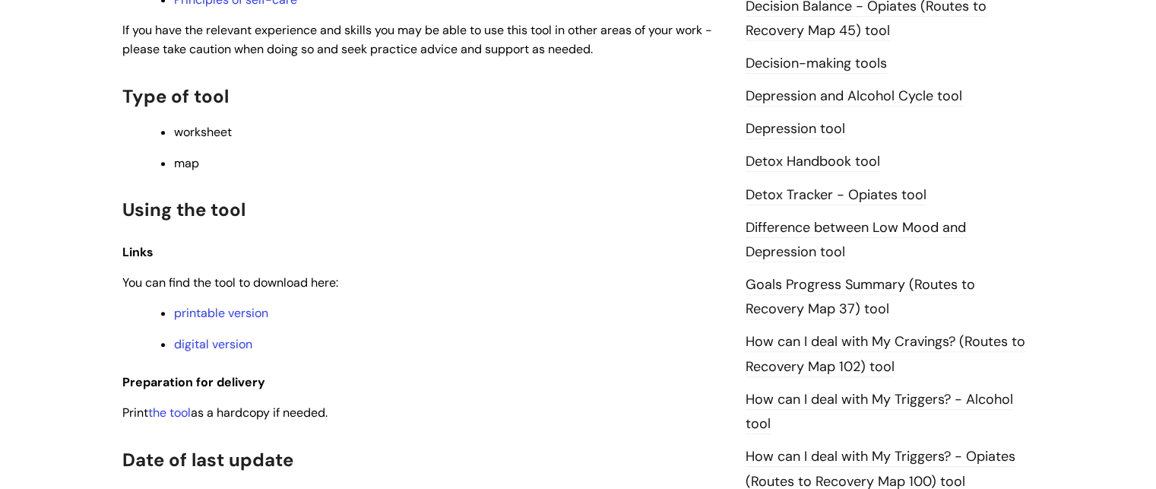
scroll to position [905, 0]
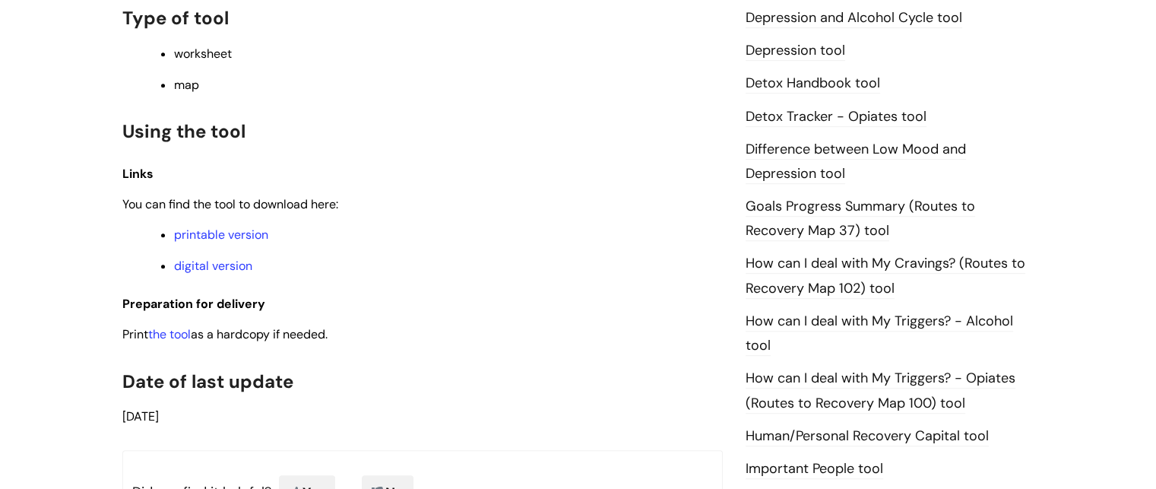
click at [225, 250] on ul "printable version digital version" at bounding box center [430, 249] width 585 height 50
click at [225, 242] on link "printable version" at bounding box center [221, 234] width 94 height 16
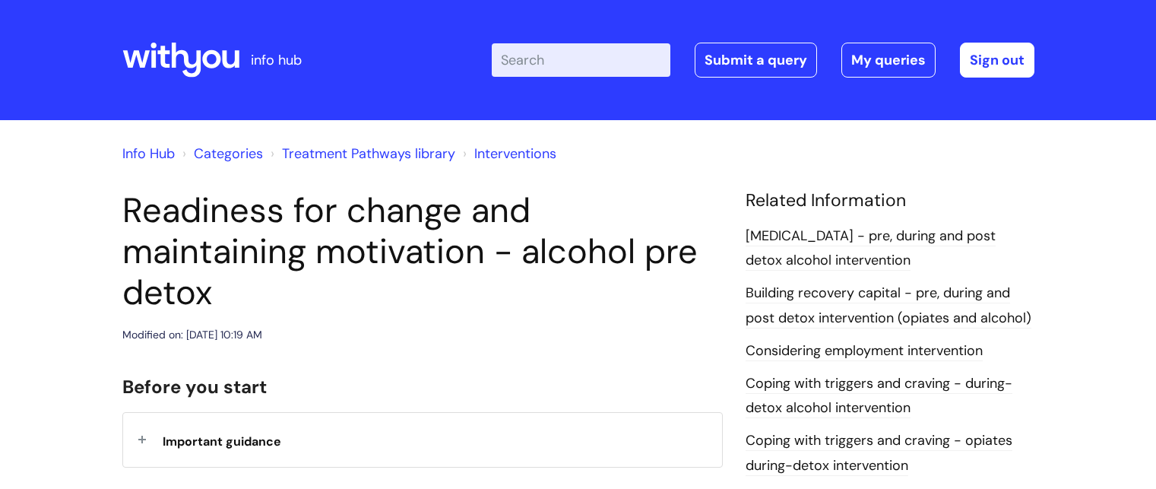
scroll to position [448, 0]
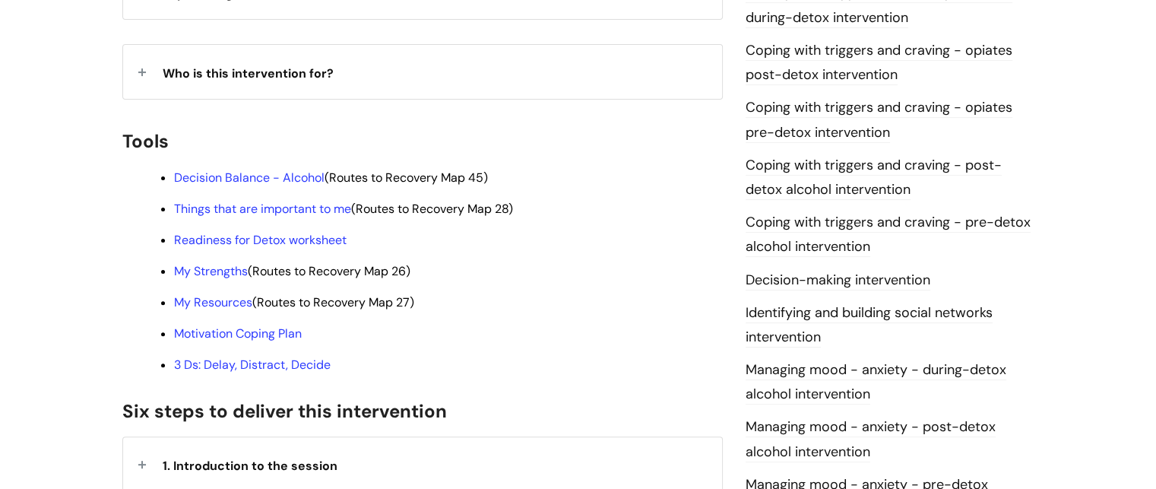
click at [211, 323] on li "Motivation Coping Plan" at bounding box center [448, 332] width 549 height 19
click at [216, 325] on link "Motivation Coping Plan" at bounding box center [238, 333] width 128 height 16
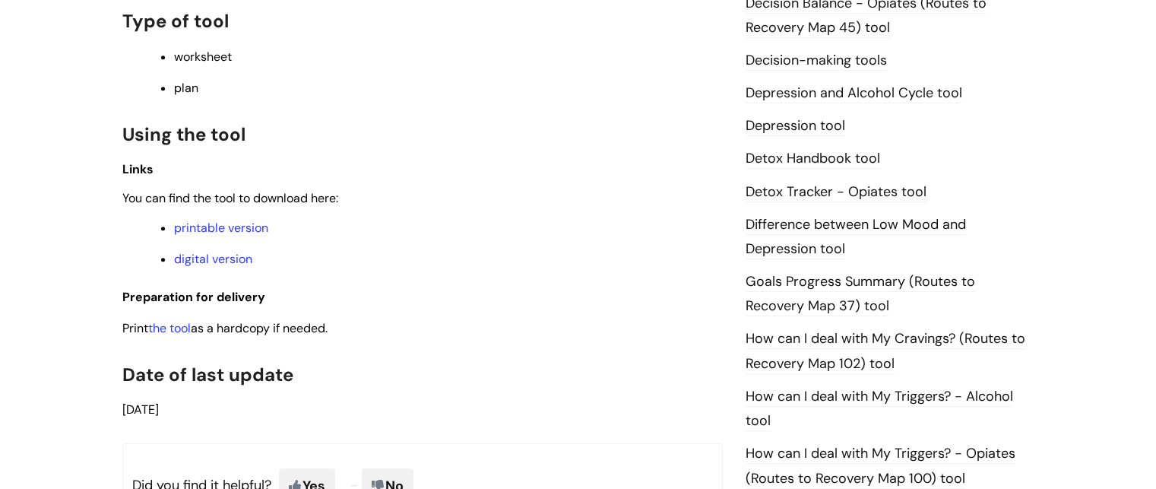
scroll to position [838, 0]
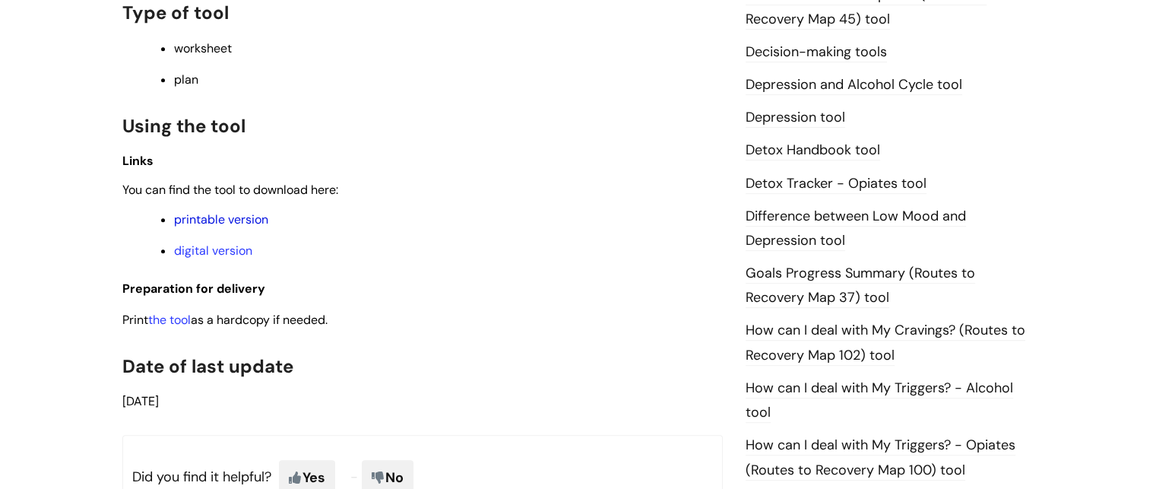
click at [250, 227] on link "printable version" at bounding box center [221, 219] width 94 height 16
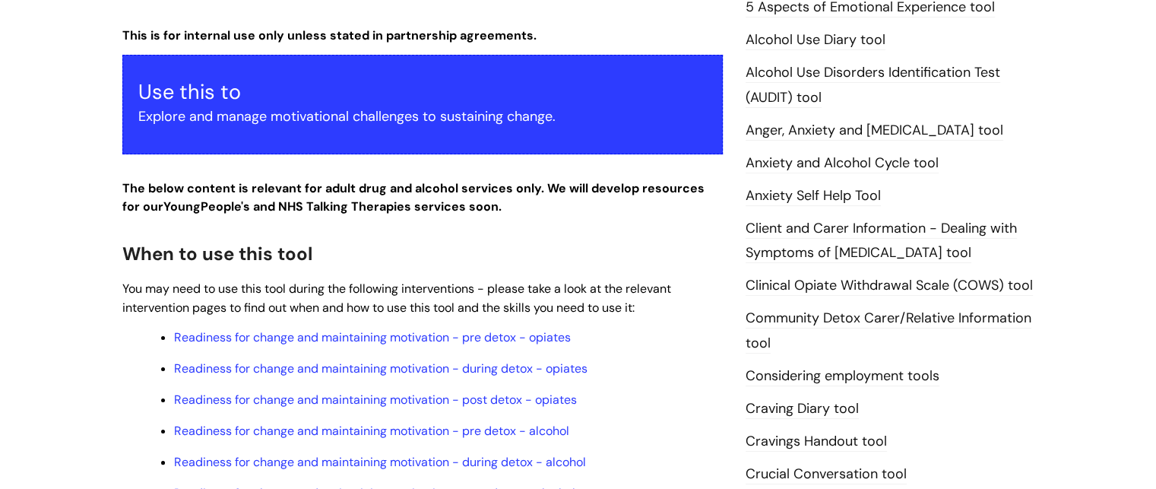
scroll to position [264, 0]
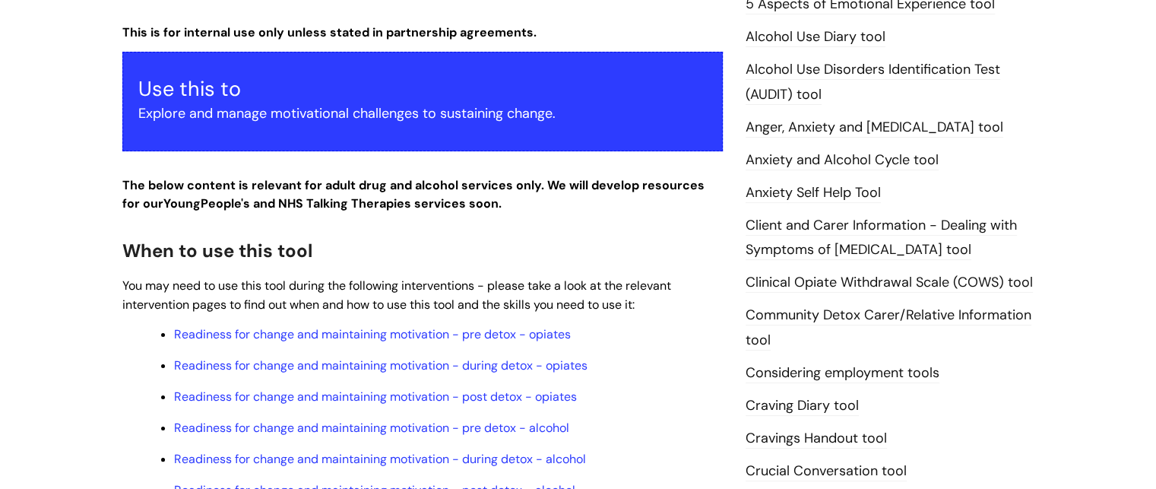
click at [863, 127] on link "Anger, Anxiety and Depression tool" at bounding box center [875, 128] width 258 height 20
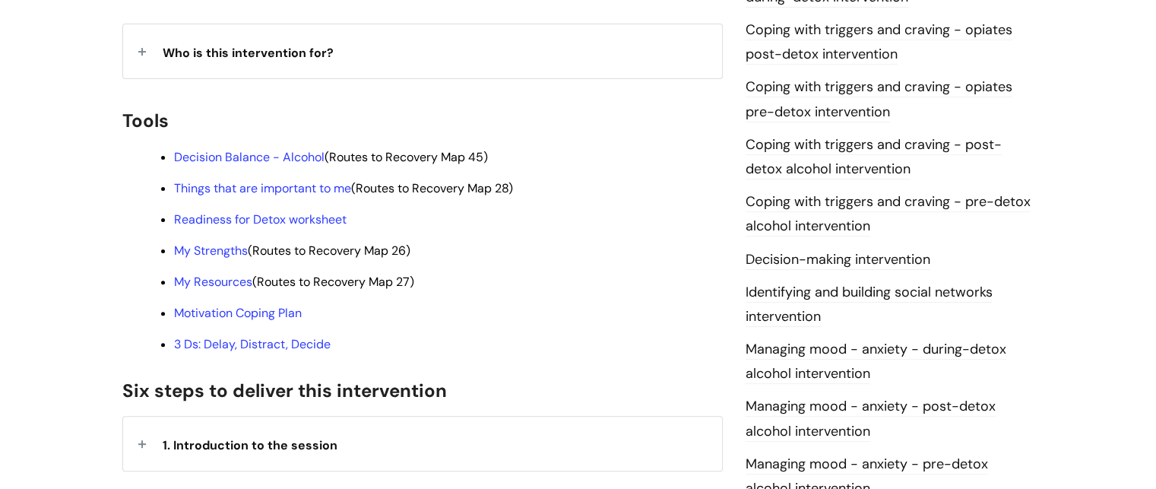
scroll to position [474, 0]
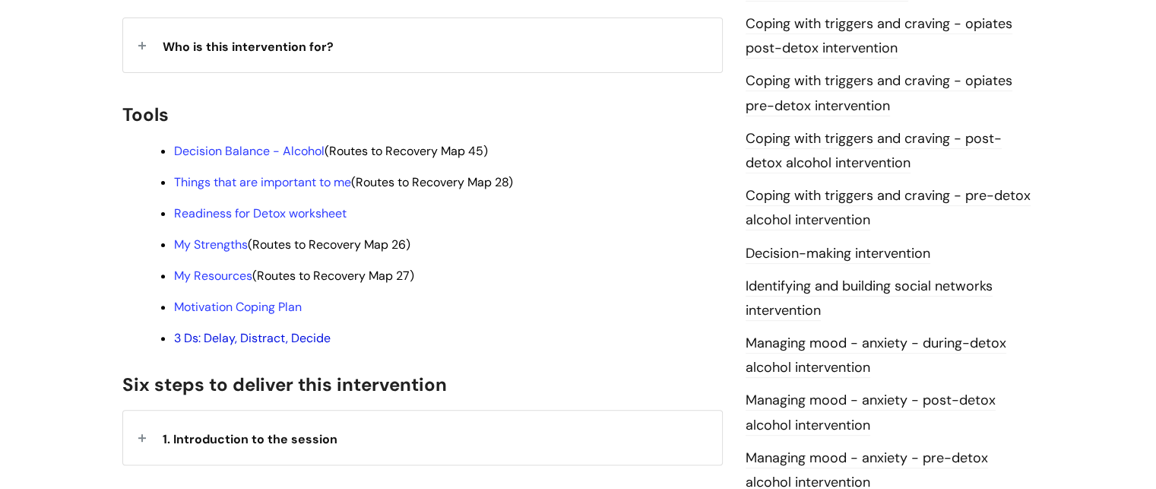
click at [215, 330] on link "3 Ds: Delay, Distract, Decide" at bounding box center [252, 338] width 157 height 16
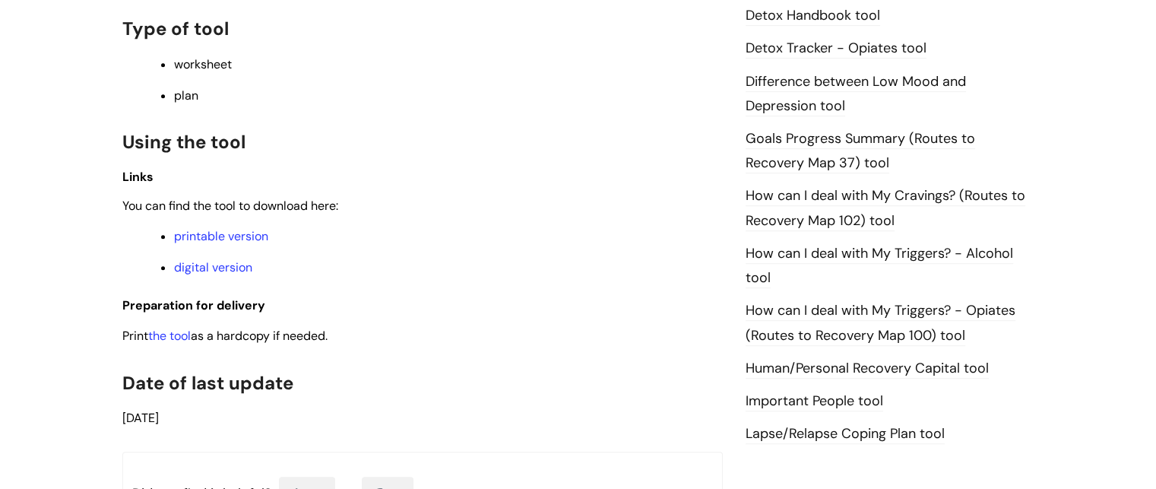
scroll to position [938, 0]
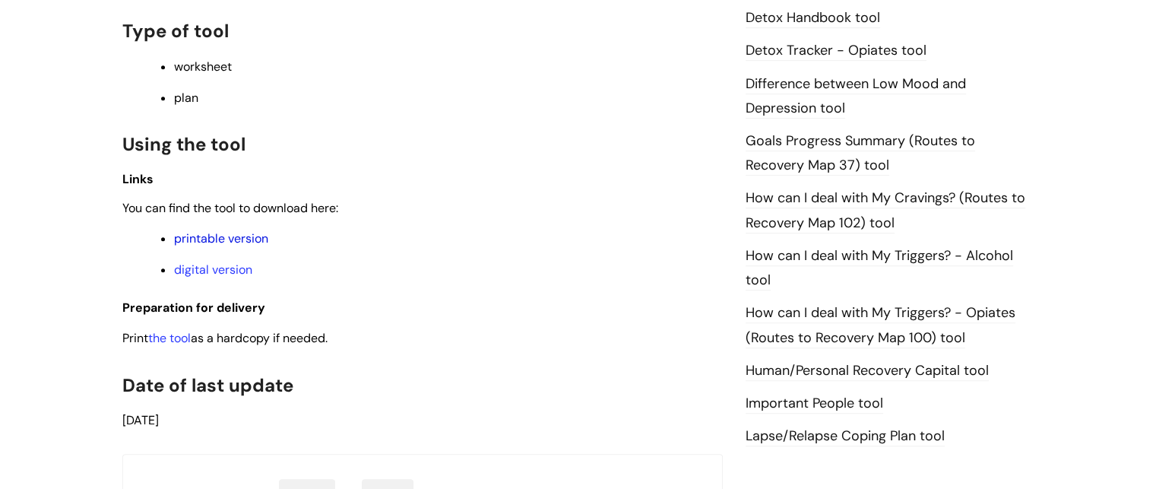
click at [242, 246] on link "printable version" at bounding box center [221, 238] width 94 height 16
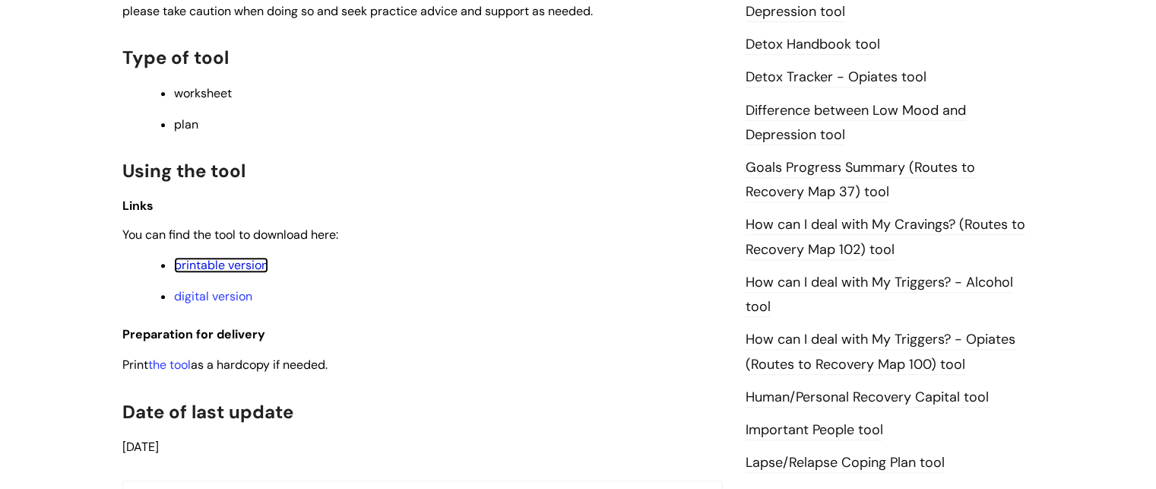
scroll to position [909, 0]
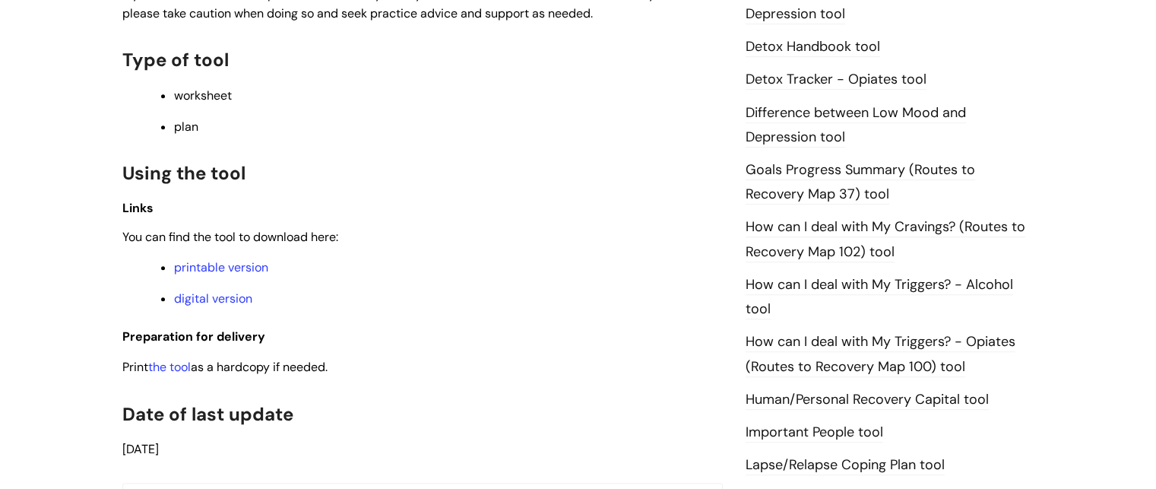
click at [923, 337] on link "How can I deal with My Triggers? - Opiates (Routes to Recovery Map 100) tool" at bounding box center [881, 354] width 270 height 44
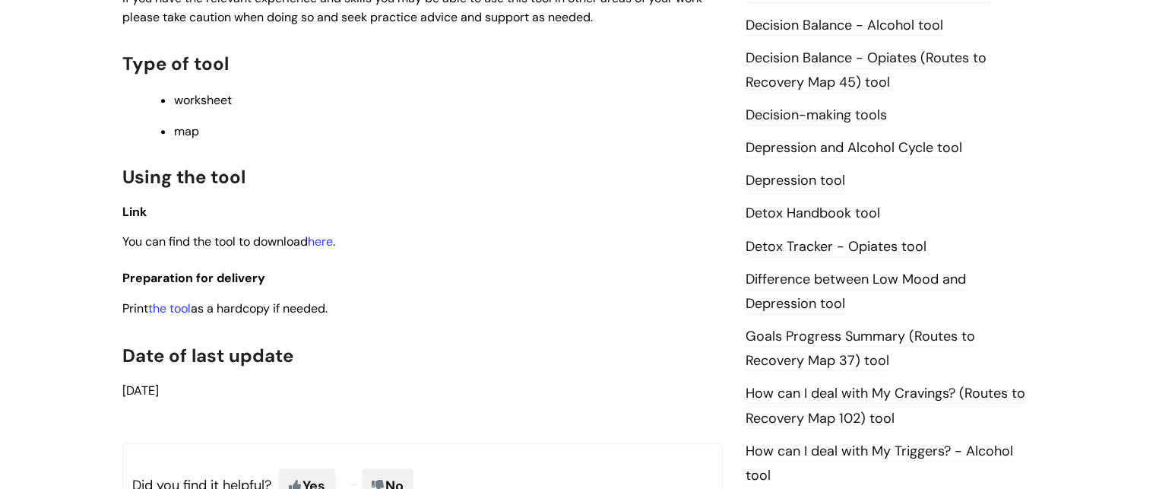
scroll to position [864, 0]
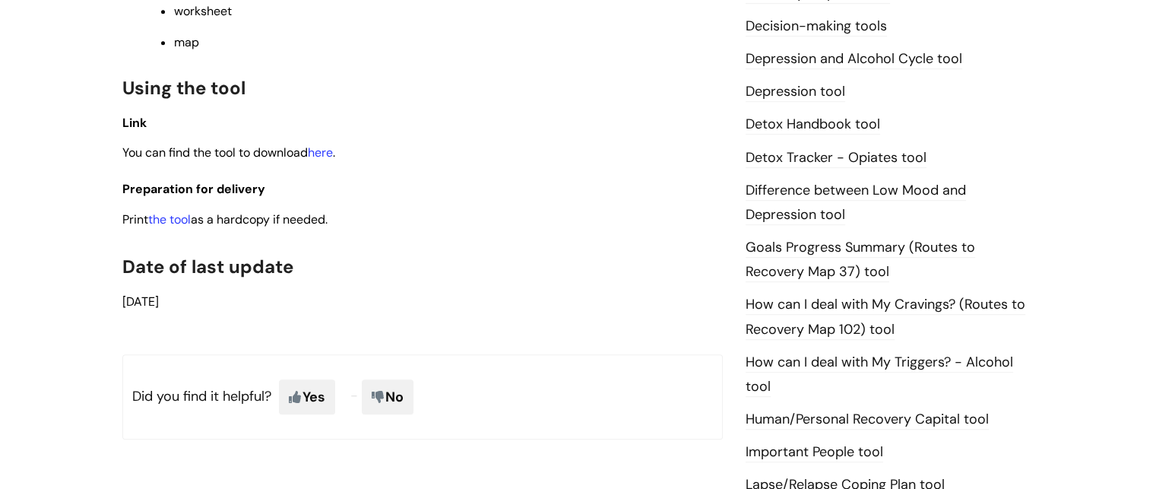
click at [335, 159] on span "You can find the tool to download here ." at bounding box center [228, 152] width 213 height 16
click at [331, 158] on link "here" at bounding box center [320, 152] width 25 height 16
click at [823, 127] on link "Detox Handbook tool" at bounding box center [813, 125] width 135 height 20
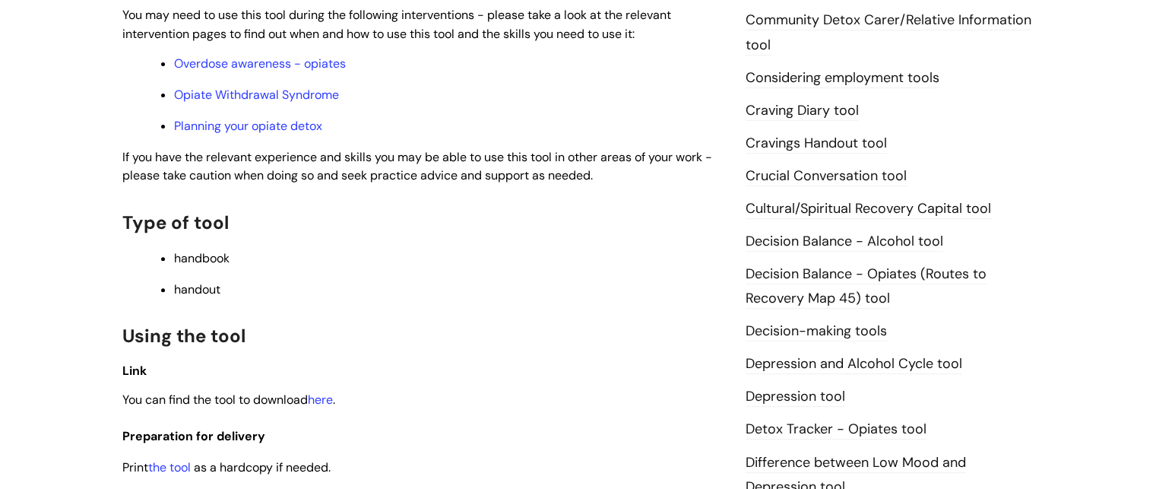
scroll to position [553, 0]
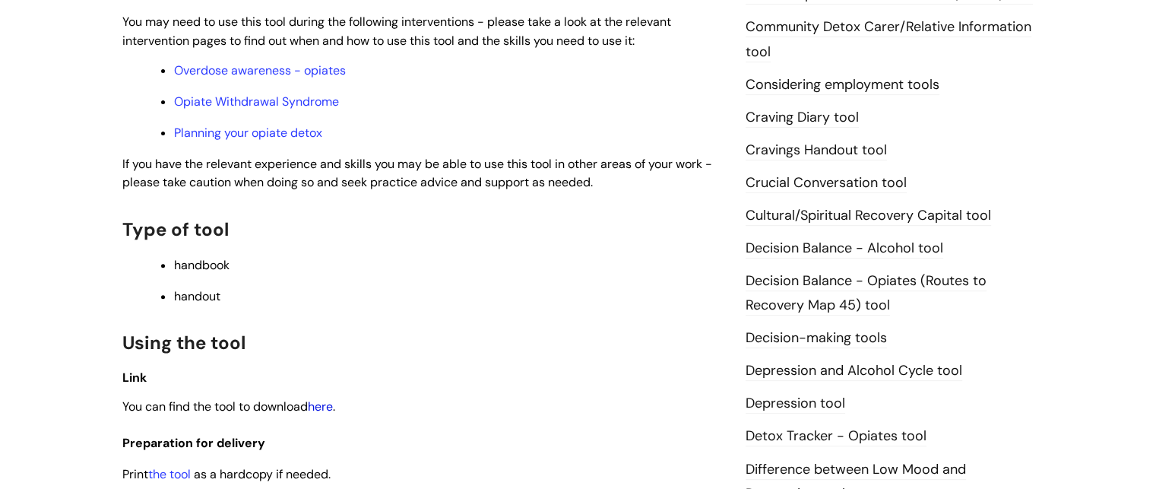
click at [320, 411] on link "here" at bounding box center [320, 406] width 25 height 16
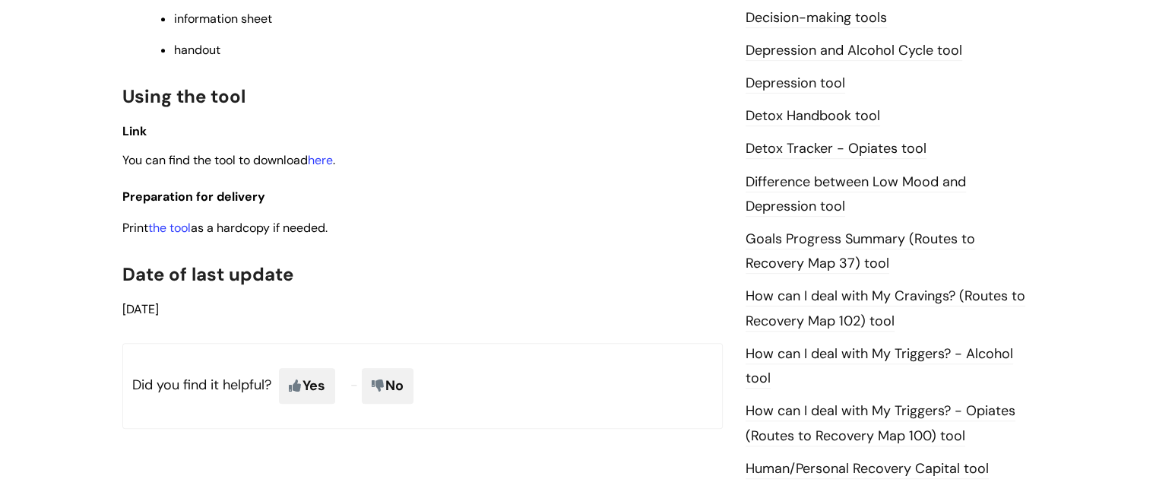
scroll to position [842, 0]
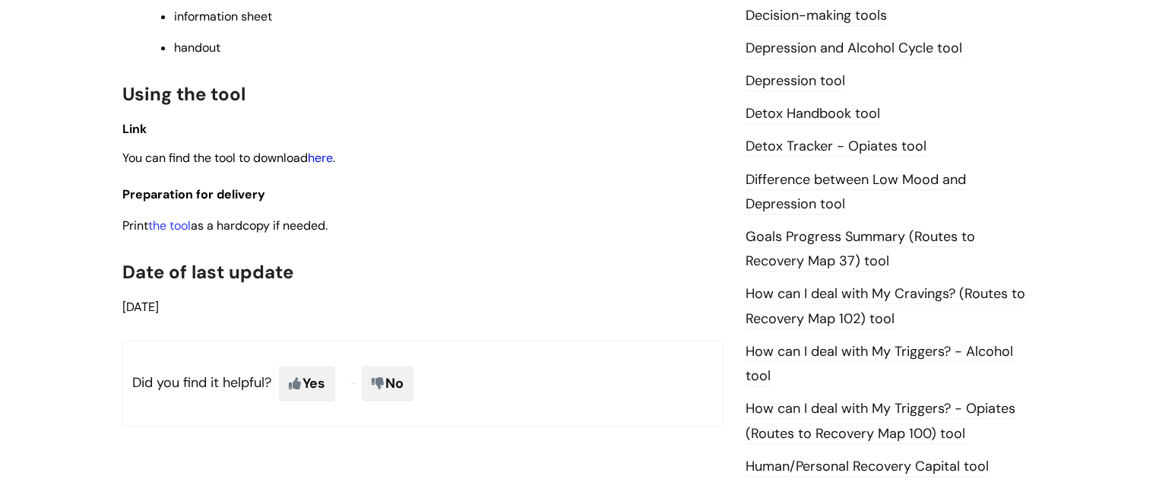
click at [325, 150] on link "here" at bounding box center [320, 158] width 25 height 16
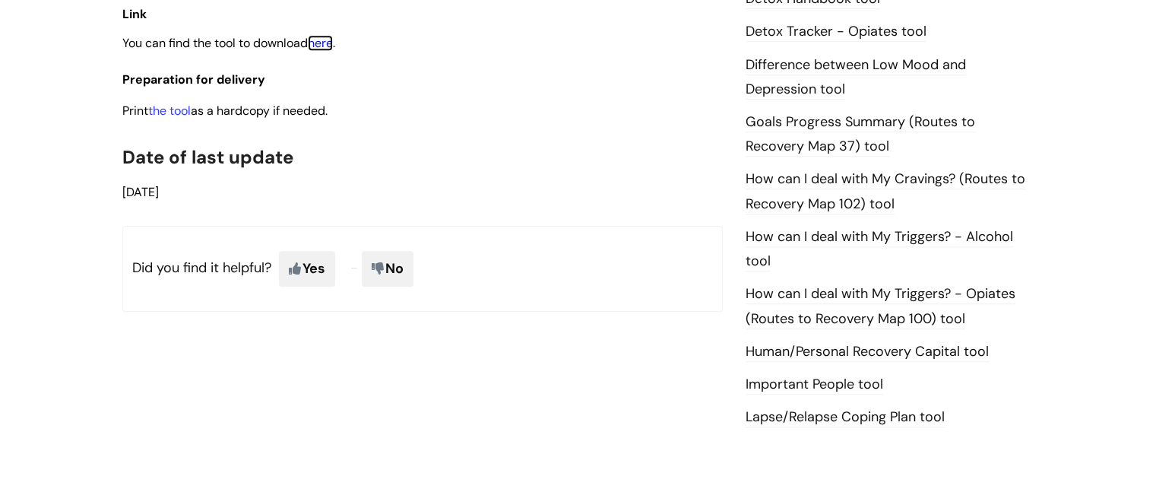
scroll to position [972, 0]
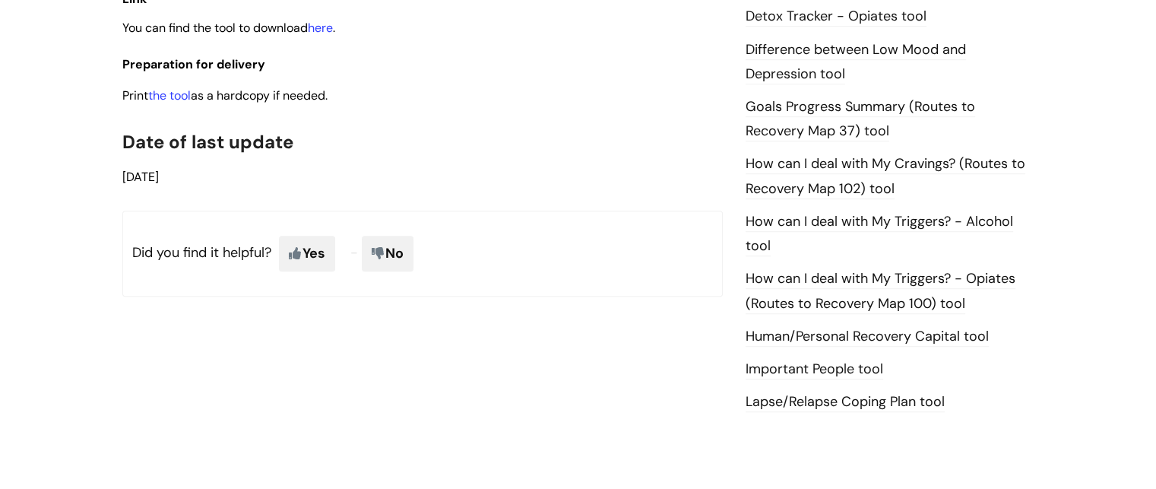
click at [933, 218] on link "How can I deal with My Triggers? - Alcohol tool" at bounding box center [880, 234] width 268 height 44
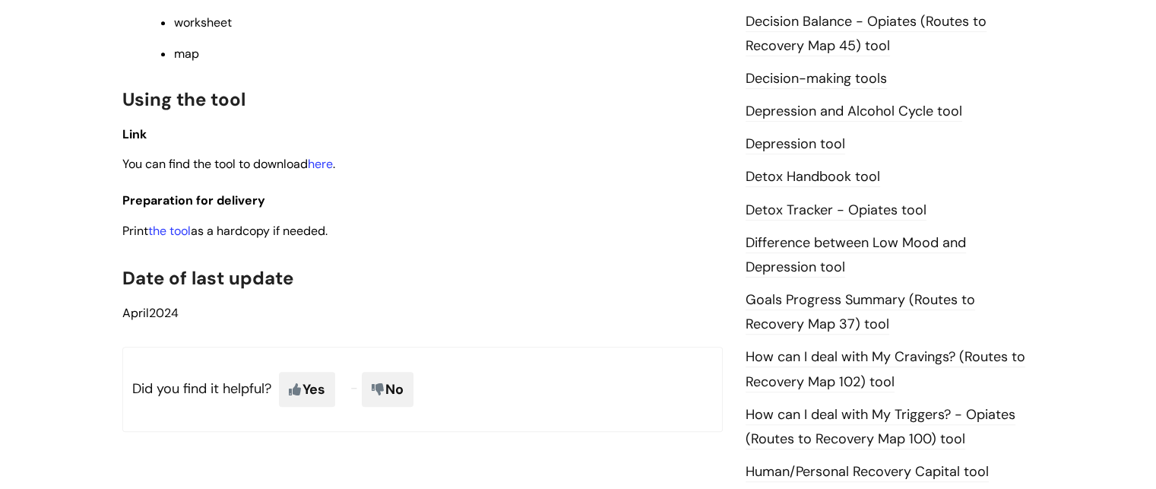
scroll to position [818, 0]
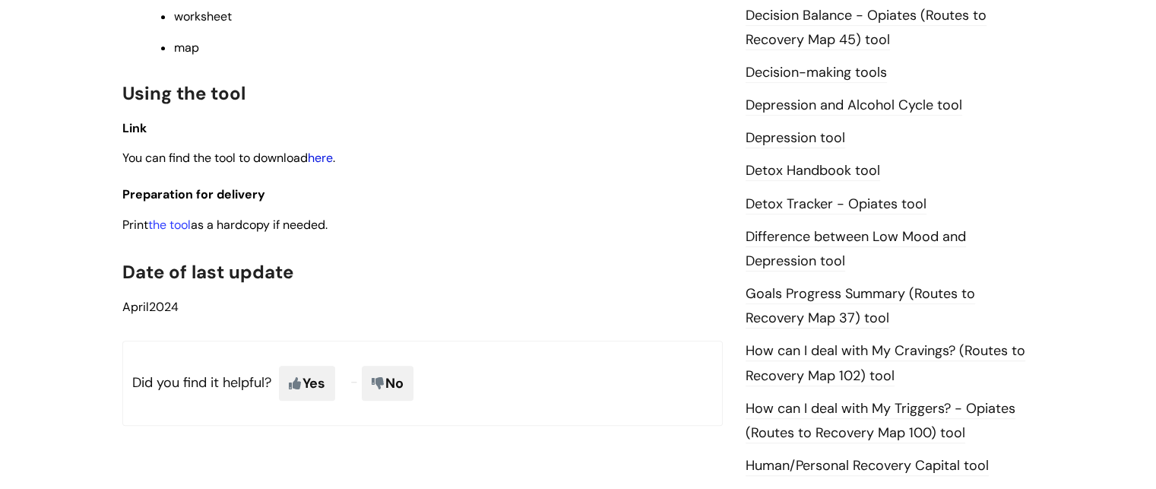
click at [321, 158] on link "here" at bounding box center [320, 158] width 25 height 16
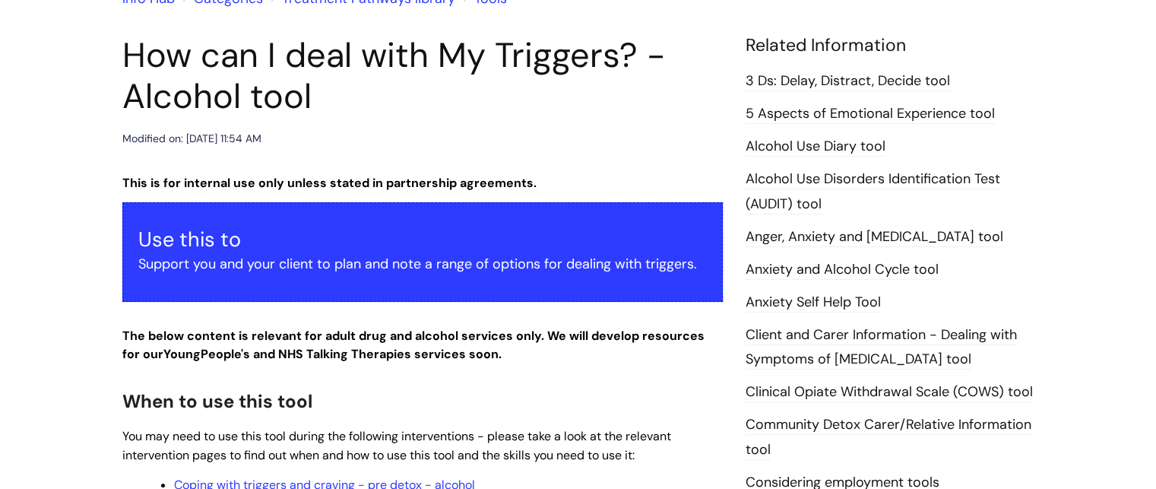
scroll to position [147, 0]
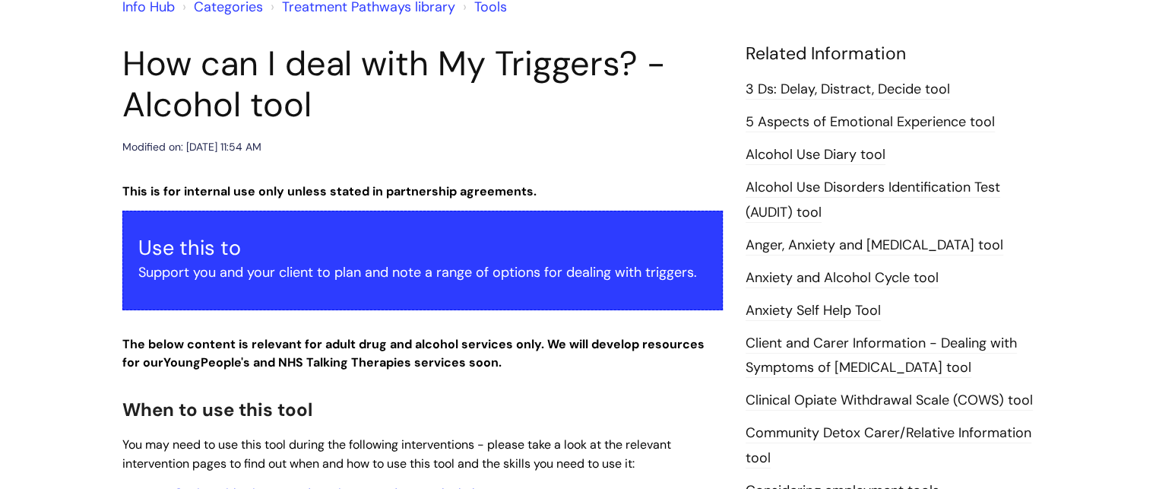
click at [827, 277] on link "Anxiety and Alcohol Cycle tool" at bounding box center [842, 278] width 193 height 20
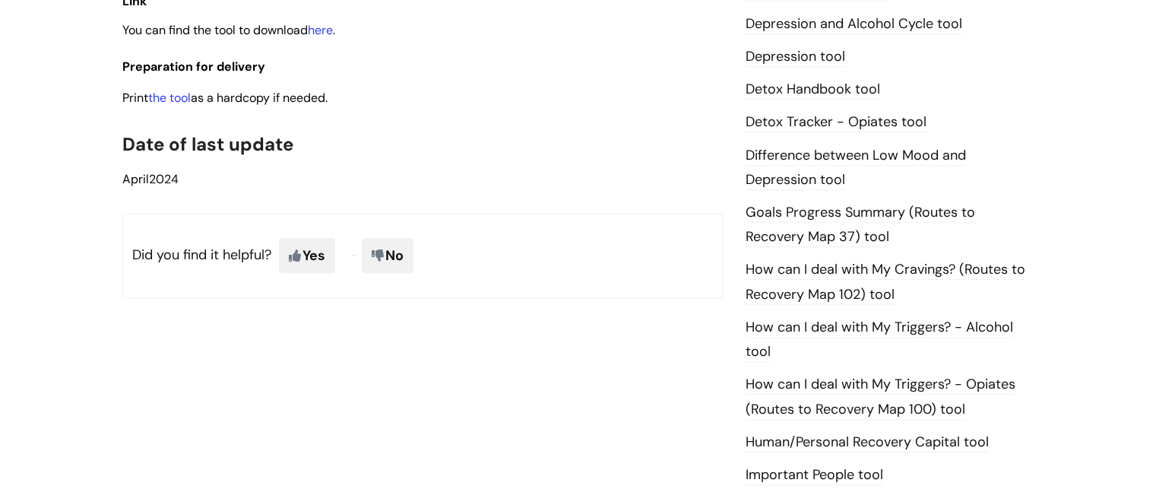
scroll to position [868, 0]
click at [781, 154] on link "Difference between Low Mood and Depression tool" at bounding box center [856, 166] width 220 height 44
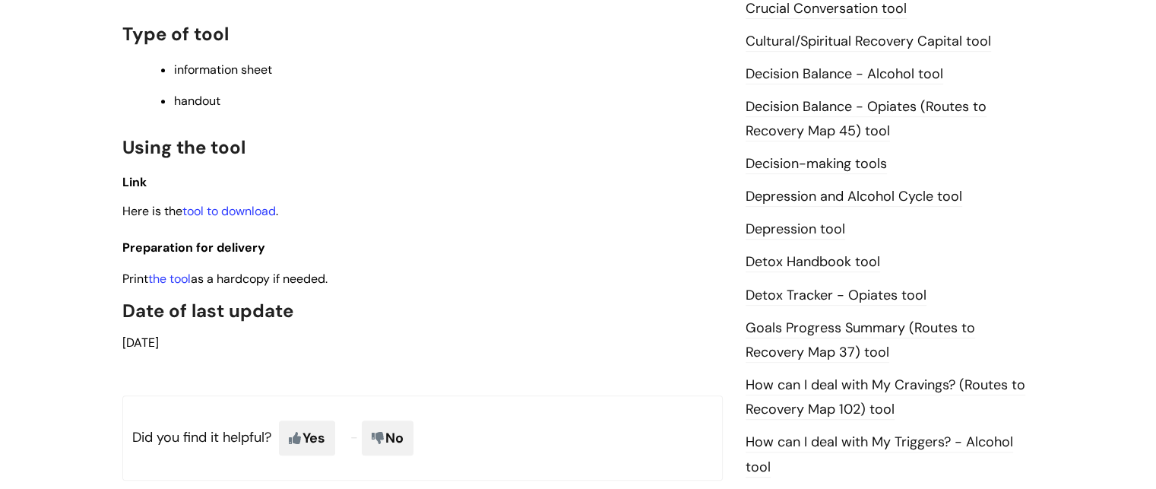
scroll to position [733, 0]
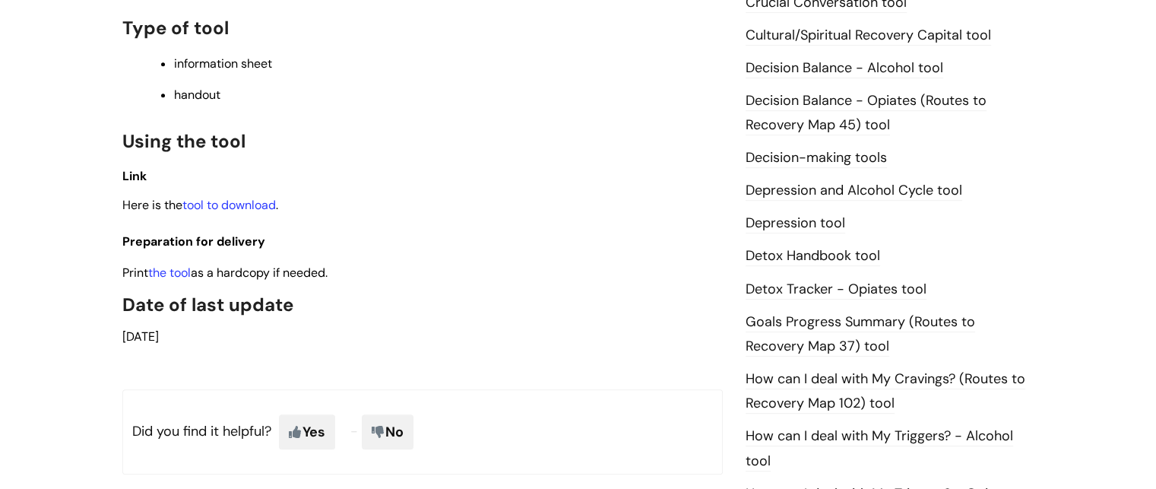
click at [236, 212] on link "tool to download" at bounding box center [228, 205] width 93 height 16
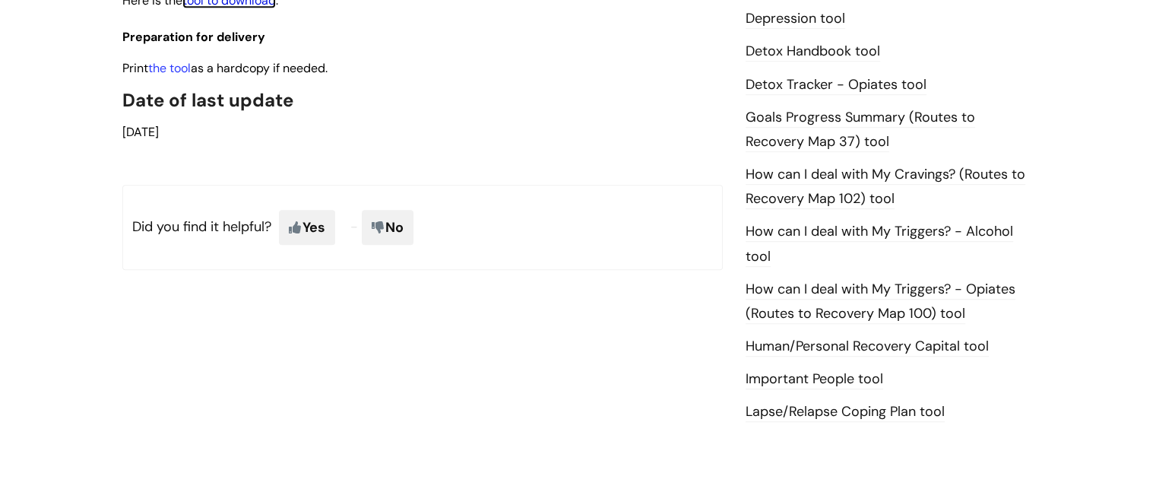
scroll to position [948, 0]
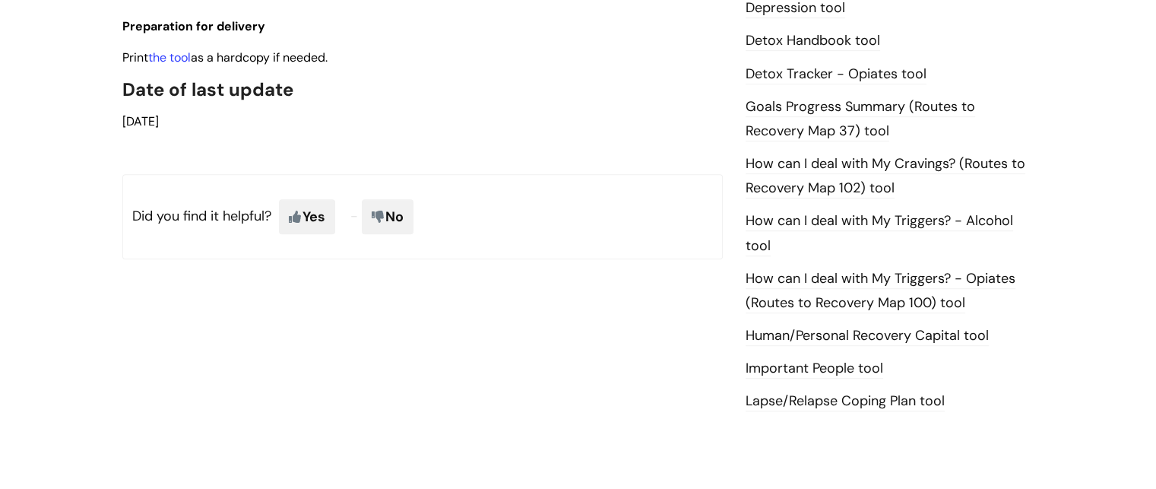
click at [882, 394] on link "Lapse/Relapse Coping Plan tool" at bounding box center [845, 401] width 199 height 20
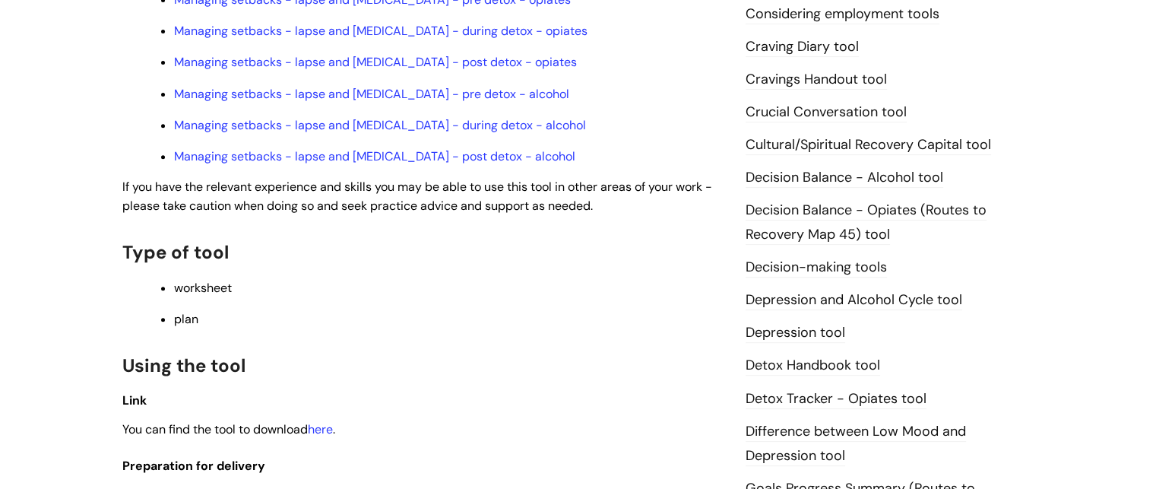
scroll to position [647, 0]
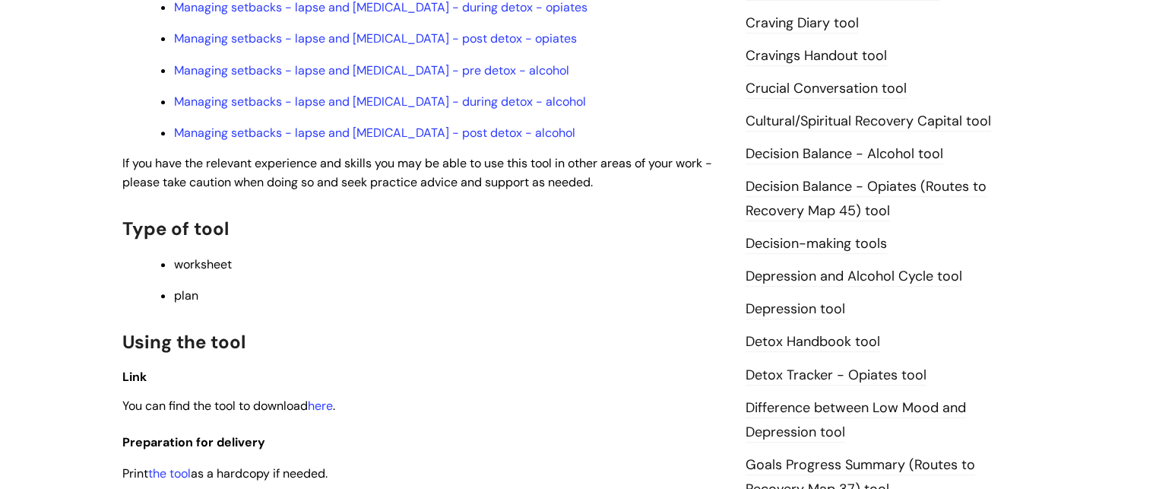
click at [868, 154] on link "Decision Balance - Alcohol tool" at bounding box center [845, 154] width 198 height 20
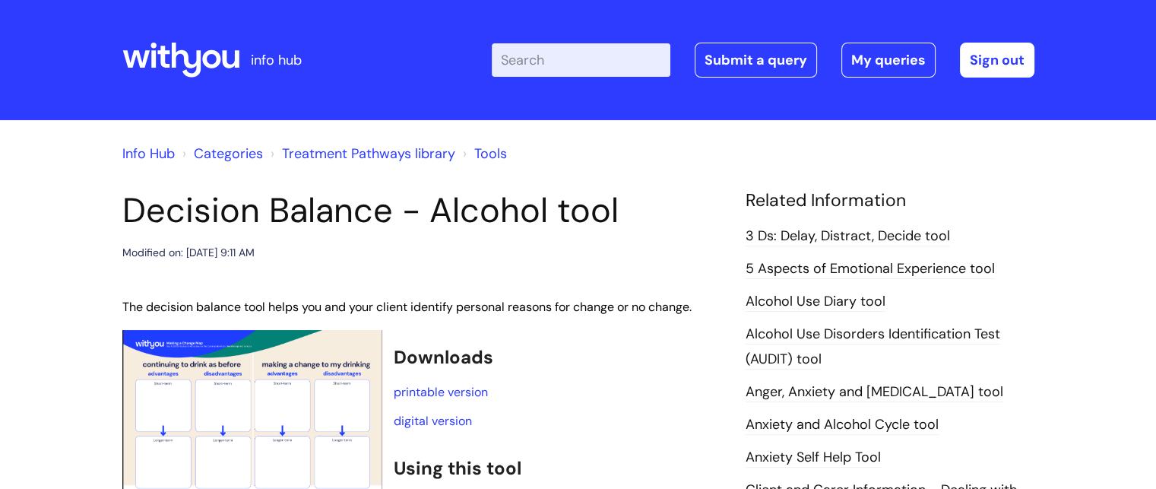
click at [868, 154] on ol "Info Hub Categories Treatment Pathways library Tools" at bounding box center [578, 150] width 912 height 30
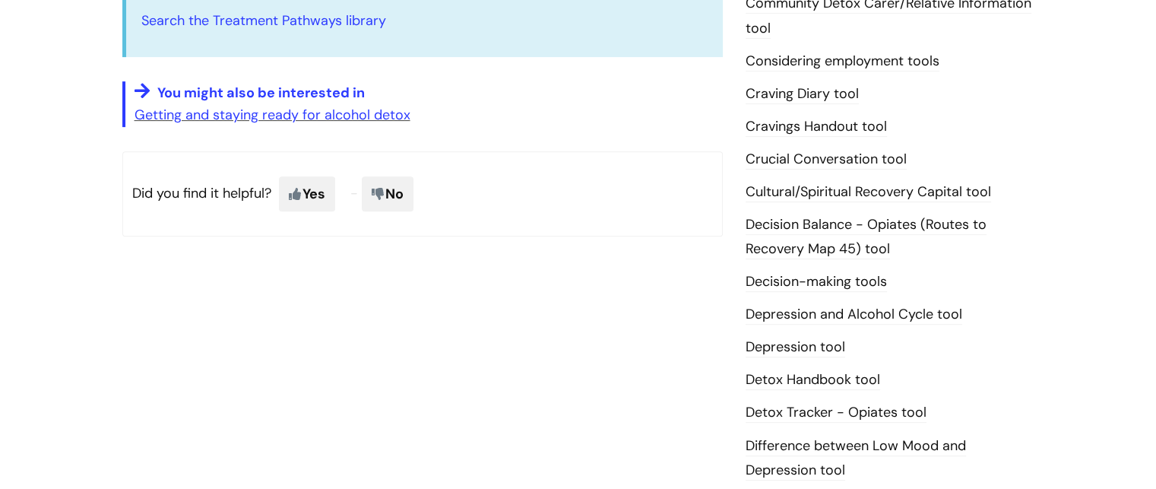
scroll to position [582, 0]
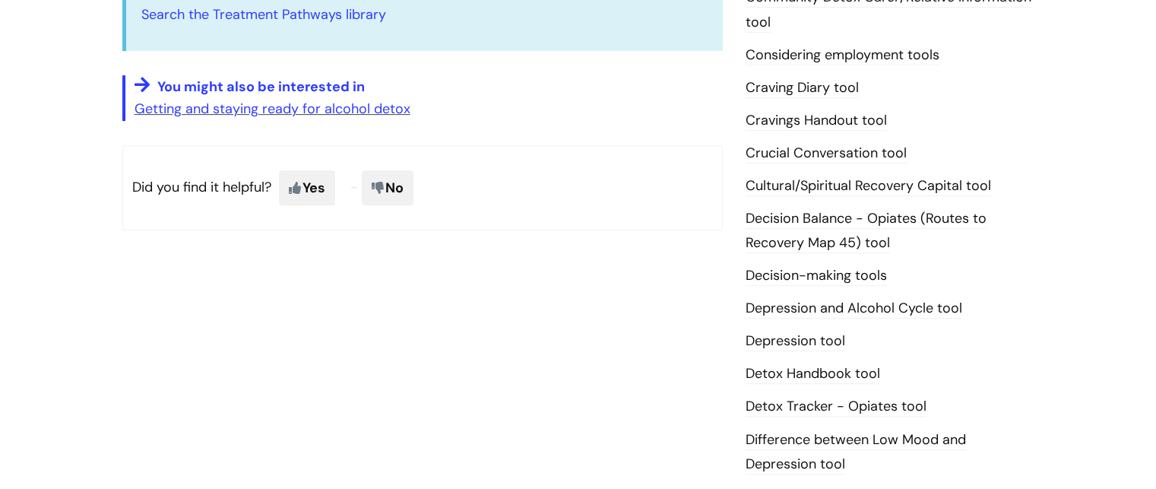
click at [838, 285] on link "Decision-making tools" at bounding box center [816, 276] width 141 height 20
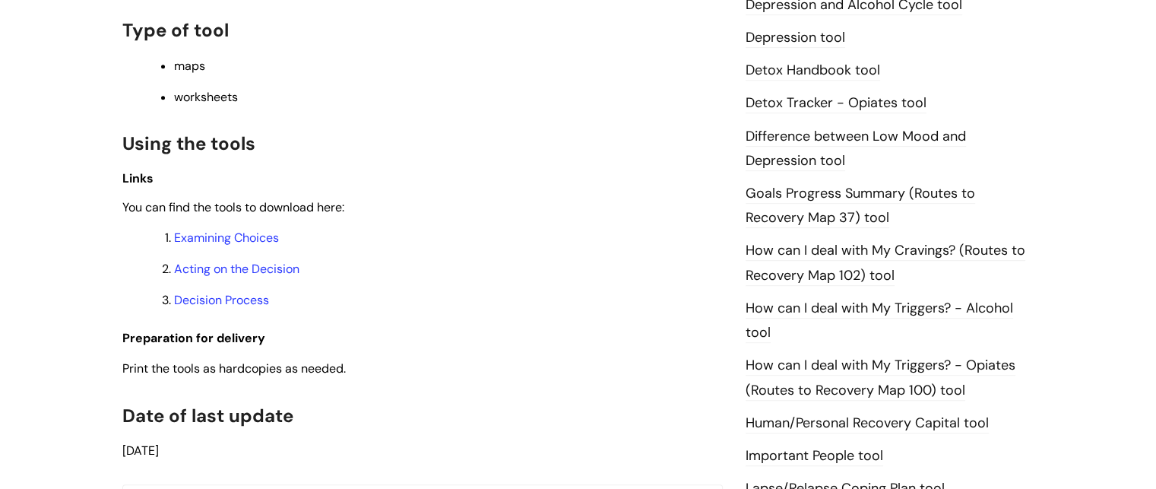
scroll to position [904, 0]
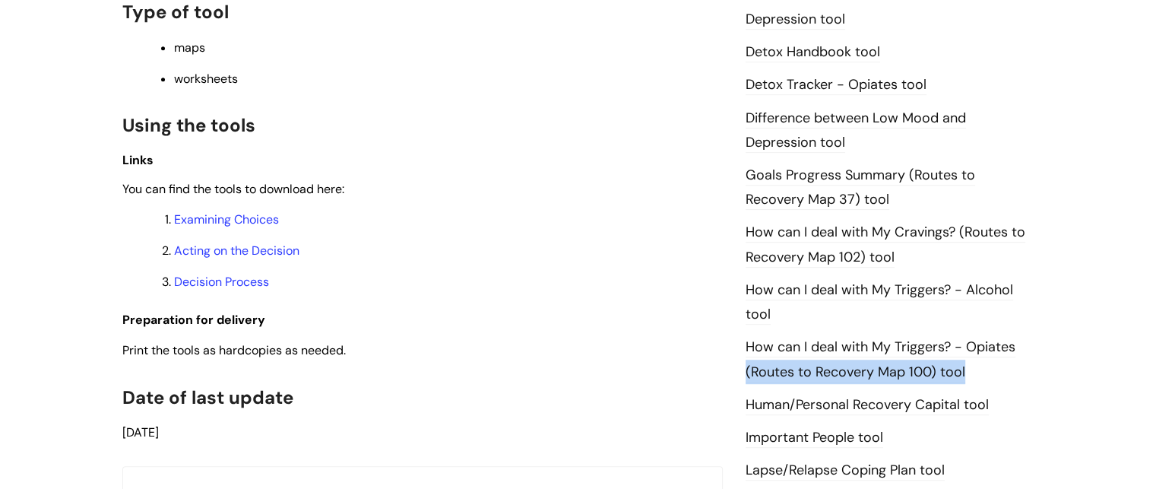
drag, startPoint x: 1151, startPoint y: 354, endPoint x: 1157, endPoint y: 369, distance: 16.4
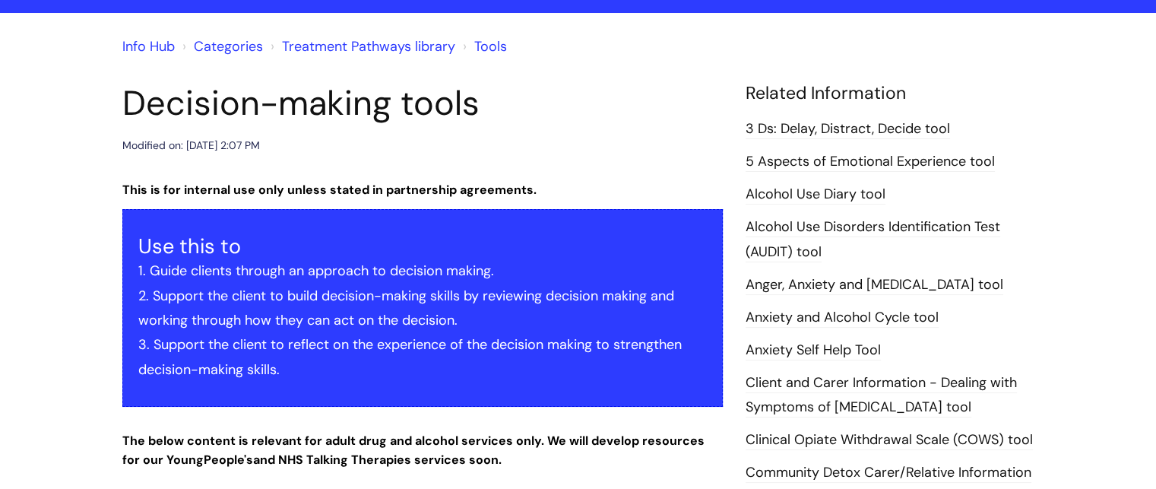
scroll to position [105, 0]
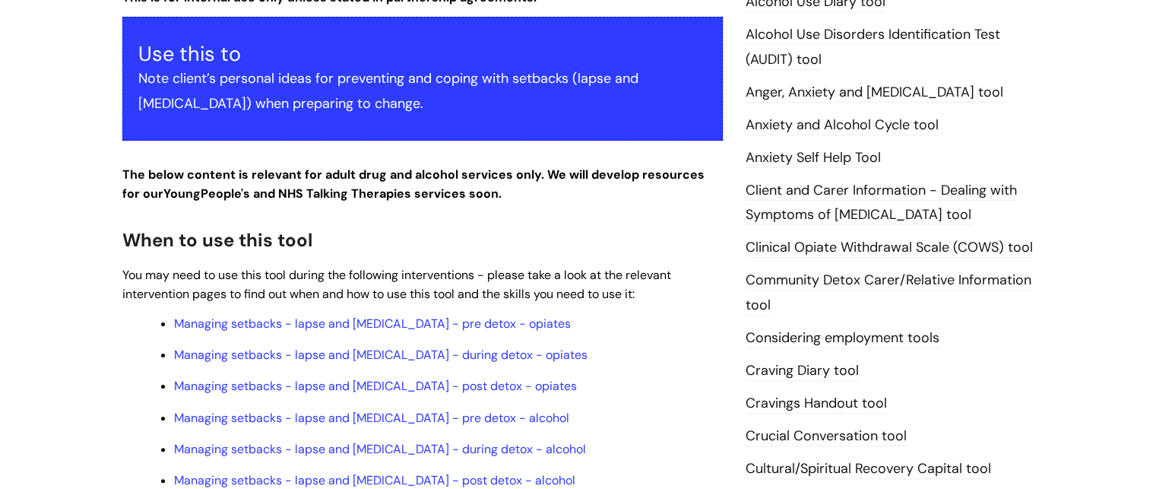
scroll to position [284, 0]
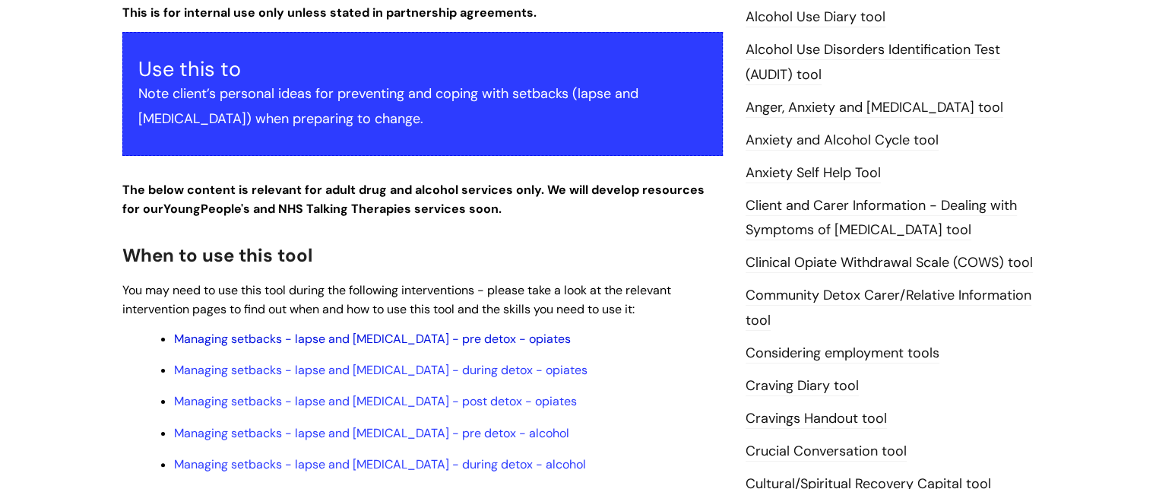
click at [369, 340] on link "Managing setbacks - lapse and [MEDICAL_DATA] - pre detox - opiates" at bounding box center [372, 339] width 397 height 16
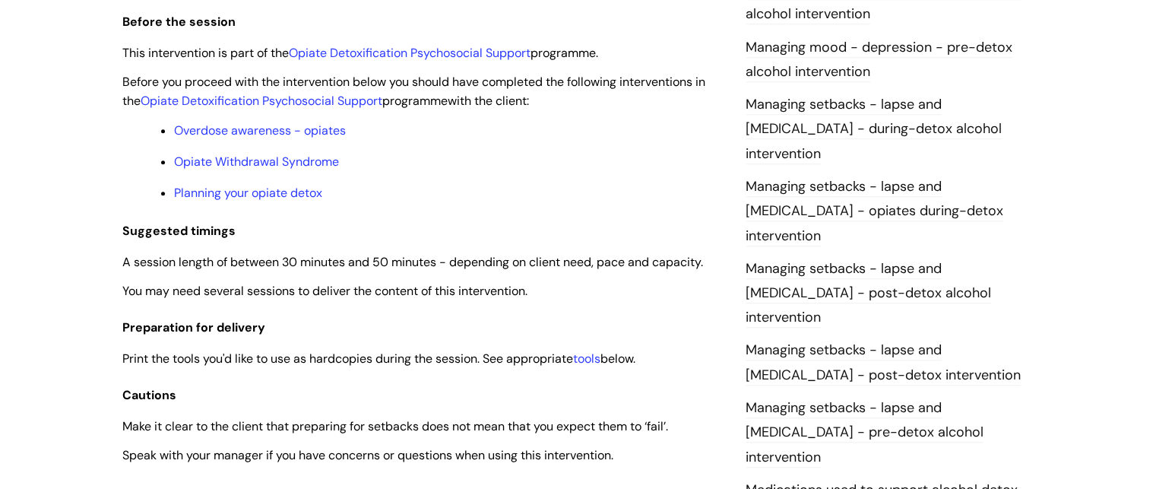
scroll to position [1261, 0]
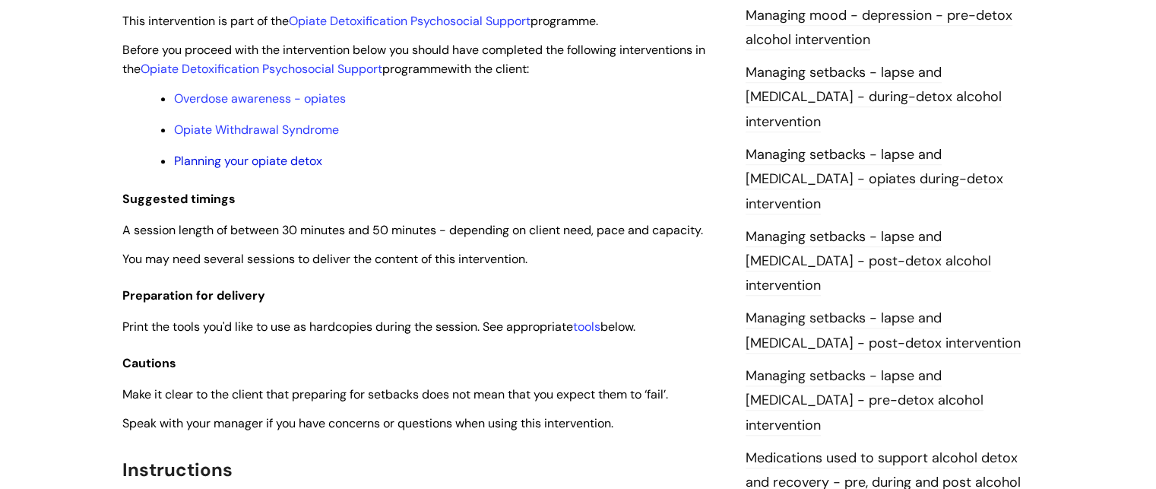
click at [289, 165] on link "Planning your opiate detox" at bounding box center [248, 161] width 148 height 16
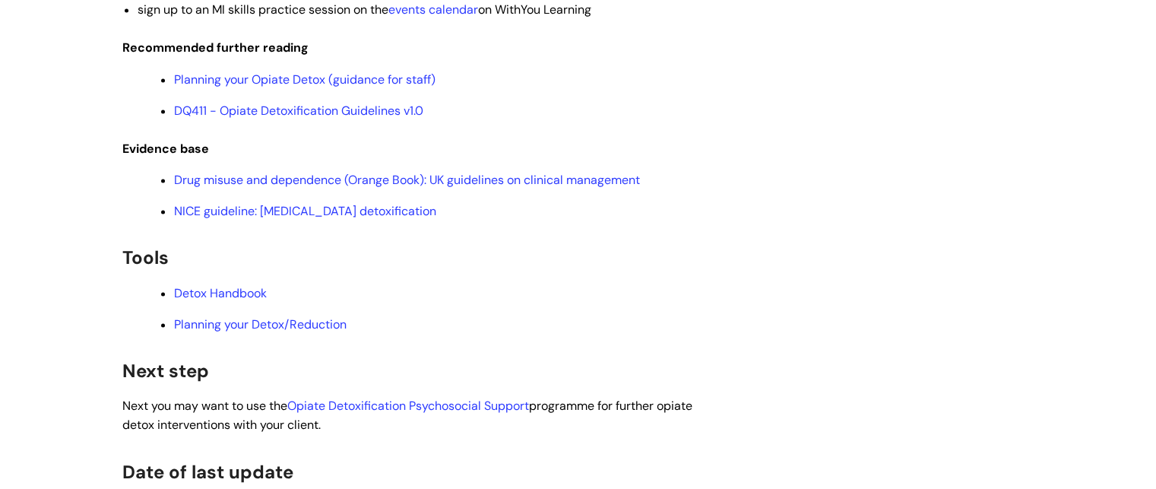
scroll to position [2432, 0]
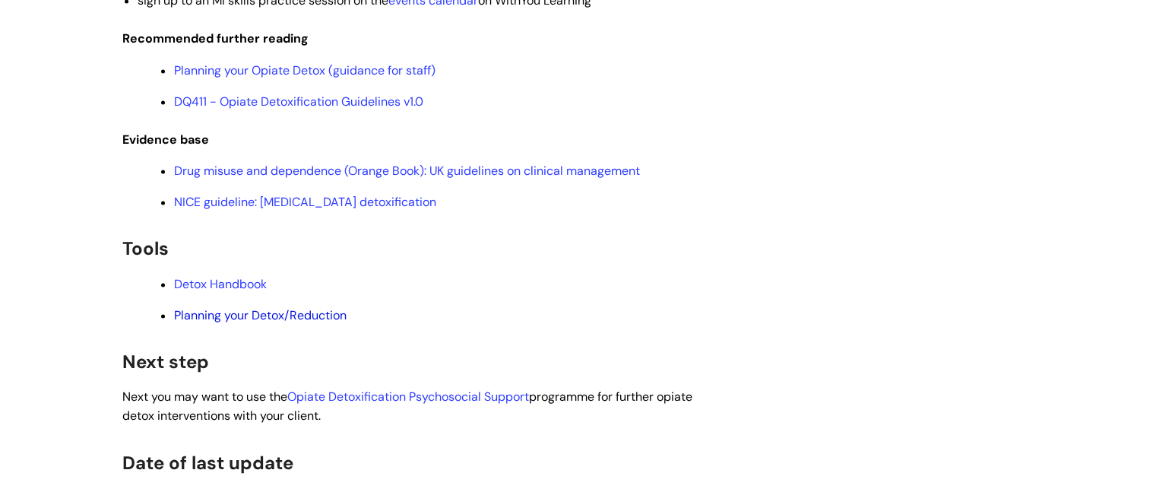
click at [337, 323] on link "Planning your Detox/Reduction" at bounding box center [260, 315] width 173 height 16
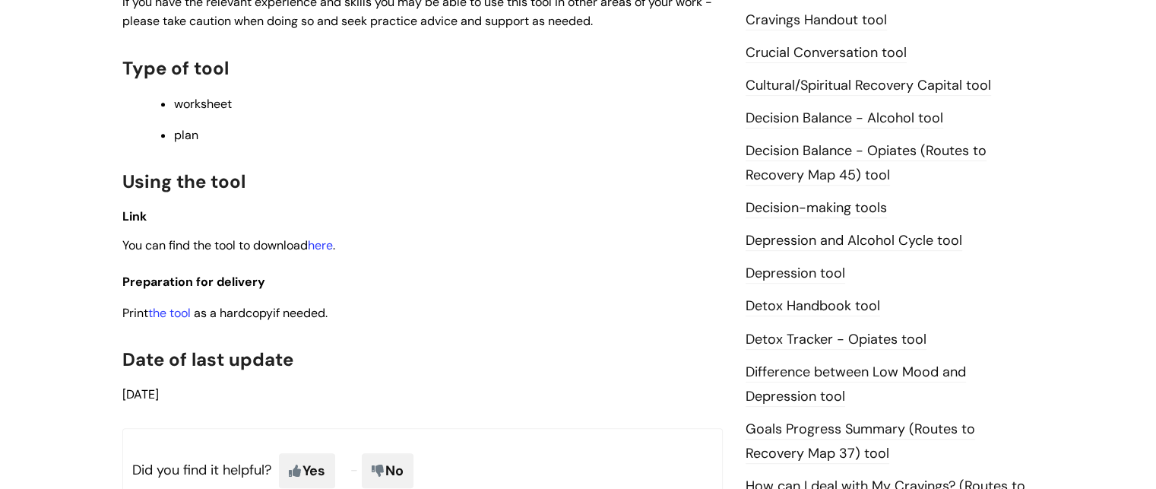
scroll to position [684, 0]
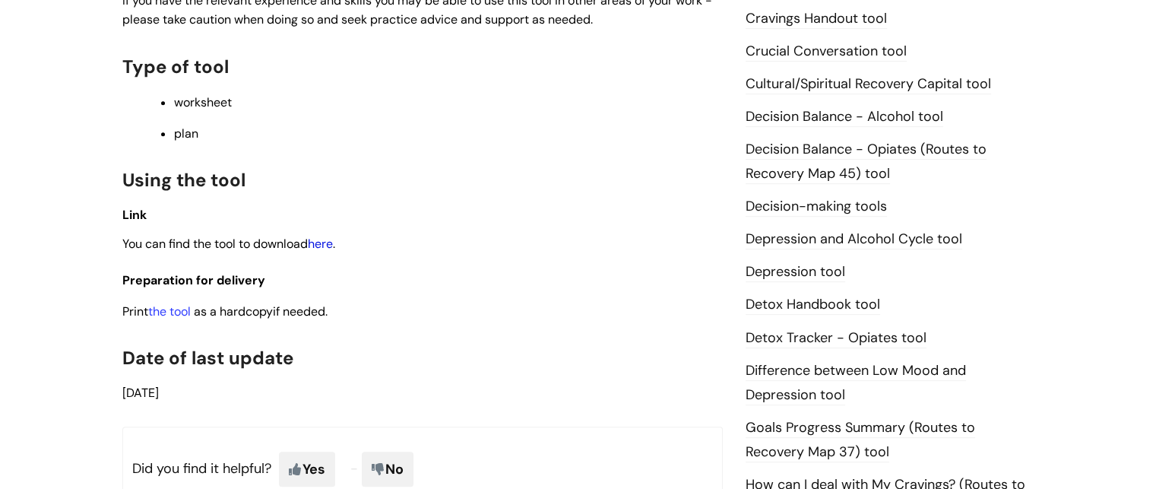
click at [324, 248] on link "here" at bounding box center [320, 244] width 25 height 16
